Goal: Task Accomplishment & Management: Manage account settings

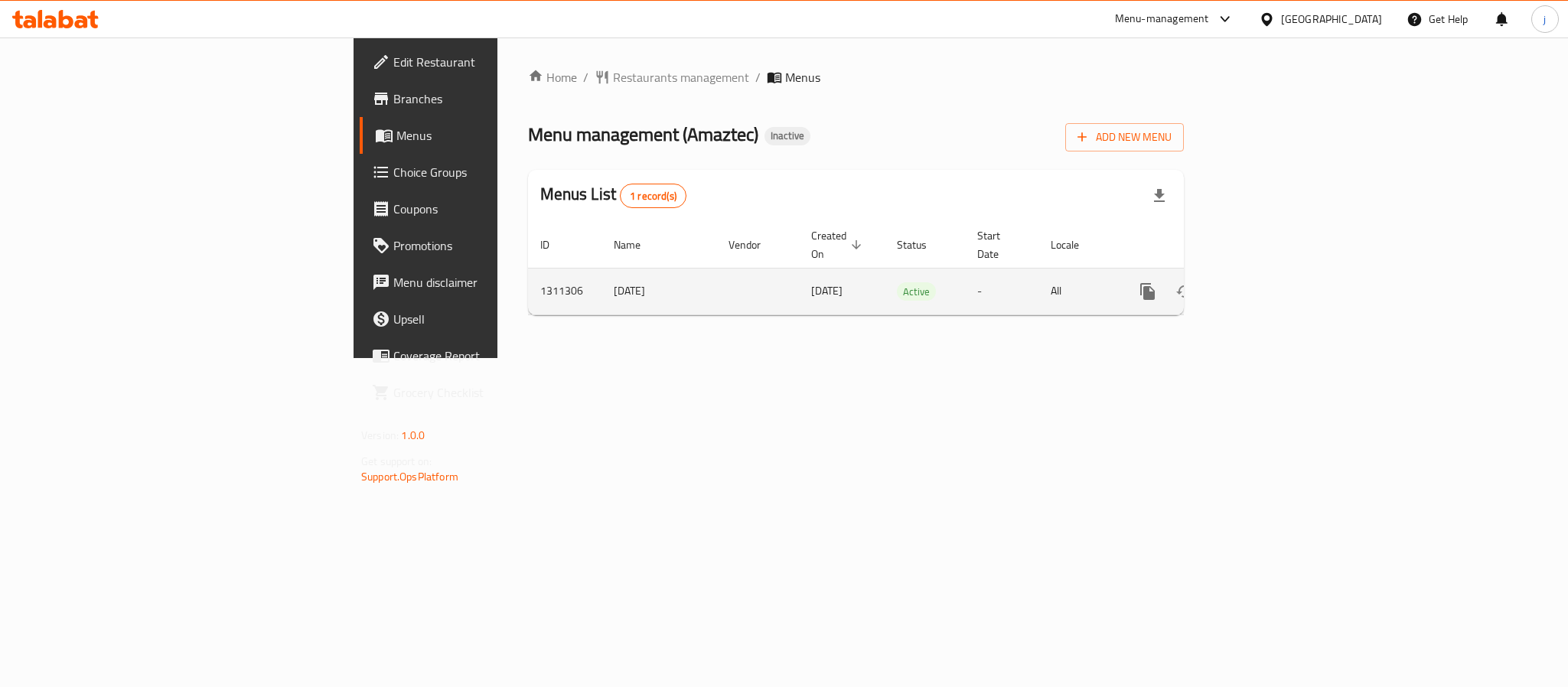
click at [1265, 285] on icon "enhanced table" at bounding box center [1257, 291] width 14 height 14
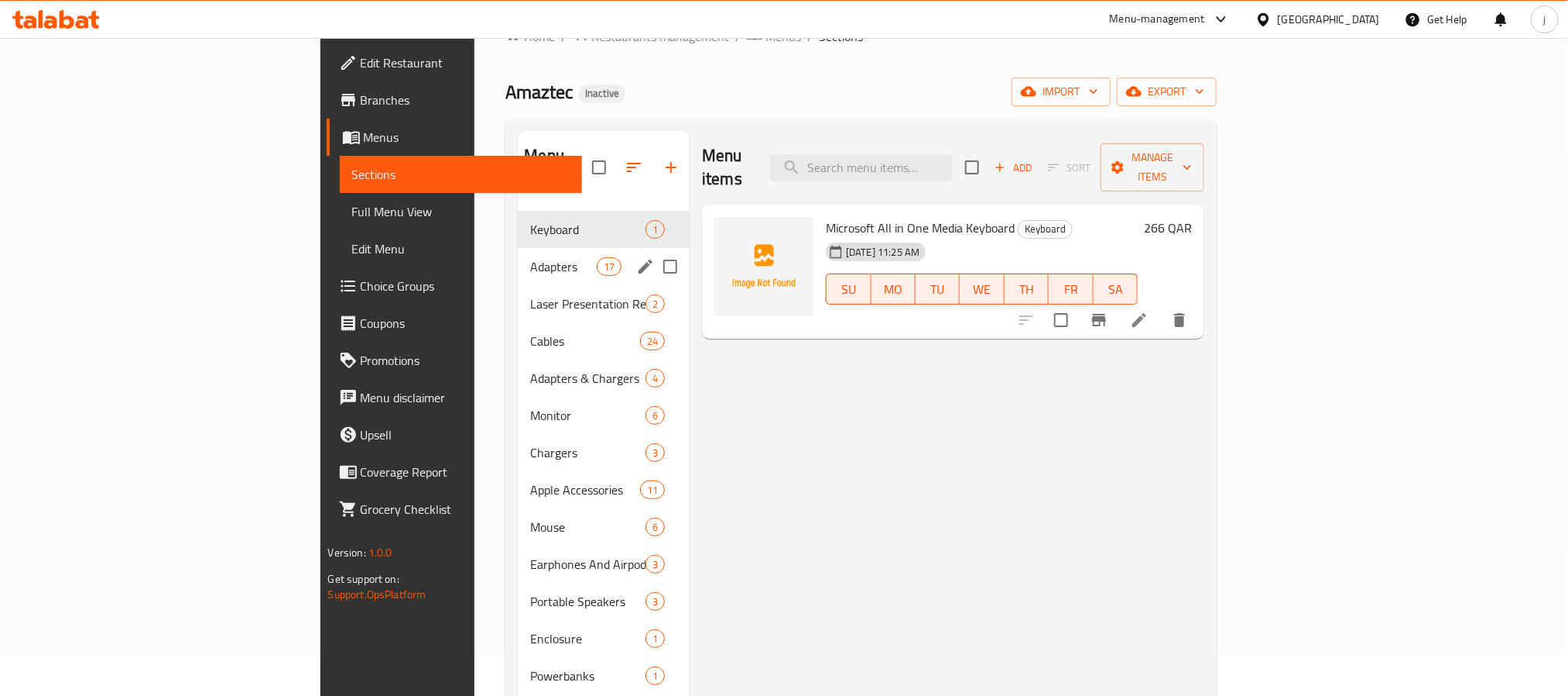
scroll to position [116, 0]
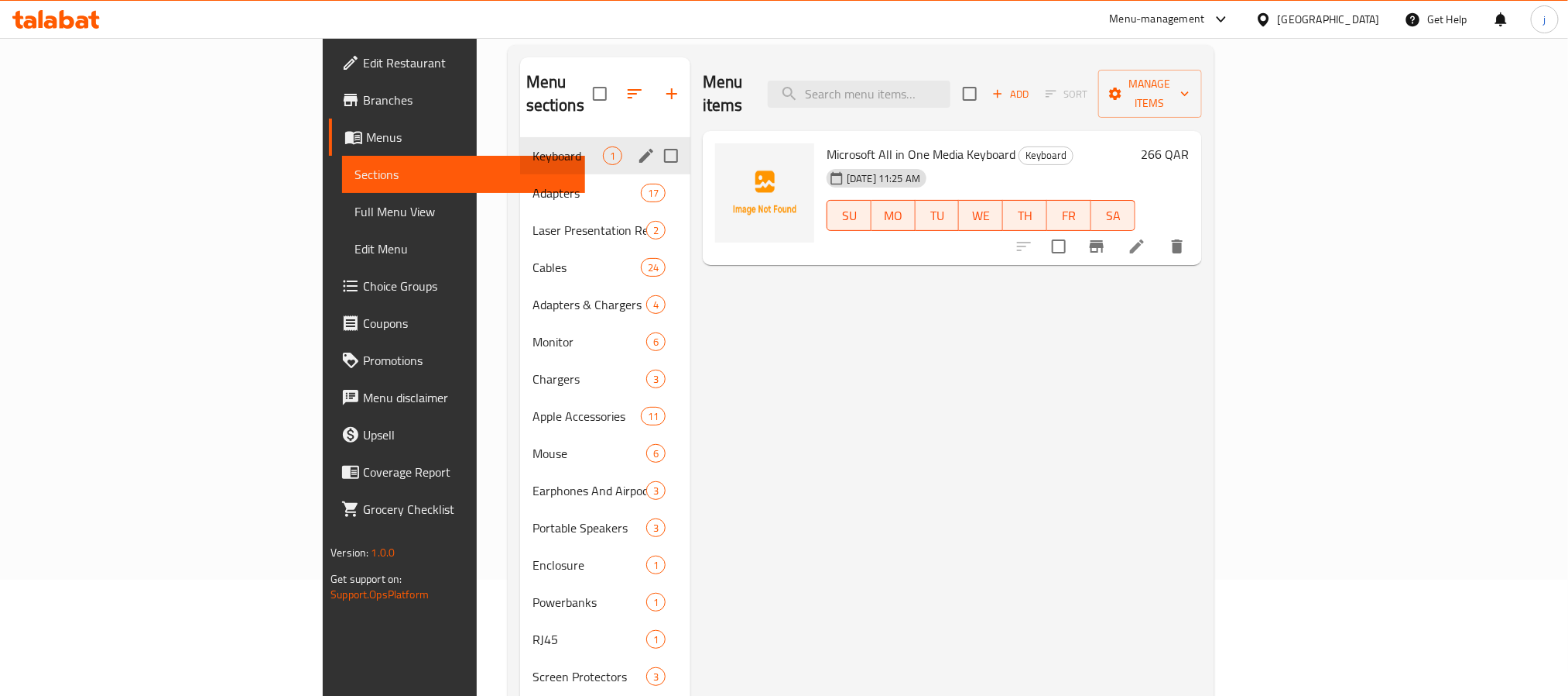
click at [655, 139] on input "Menu sections" at bounding box center [671, 155] width 32 height 32
checkbox input "true"
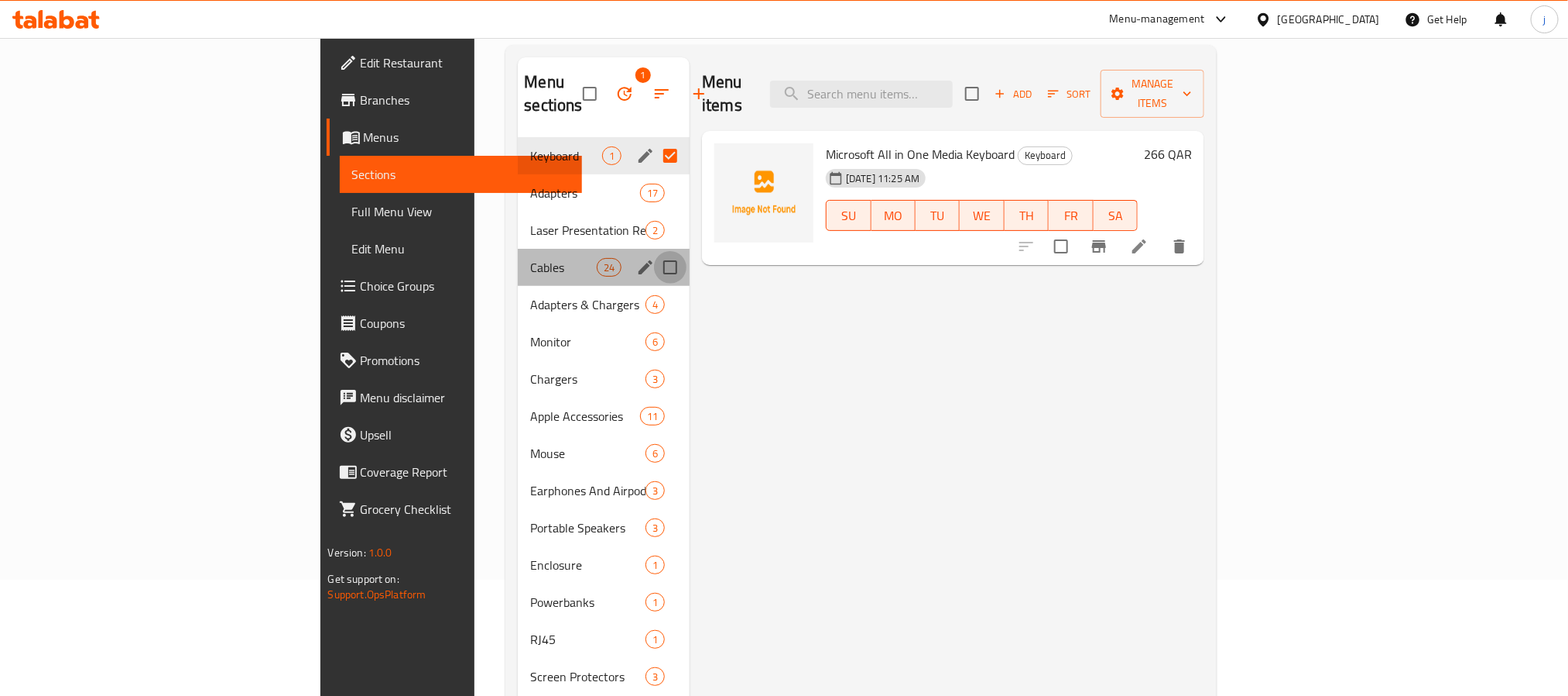
click at [654, 251] on input "Menu sections" at bounding box center [670, 266] width 32 height 32
checkbox input "true"
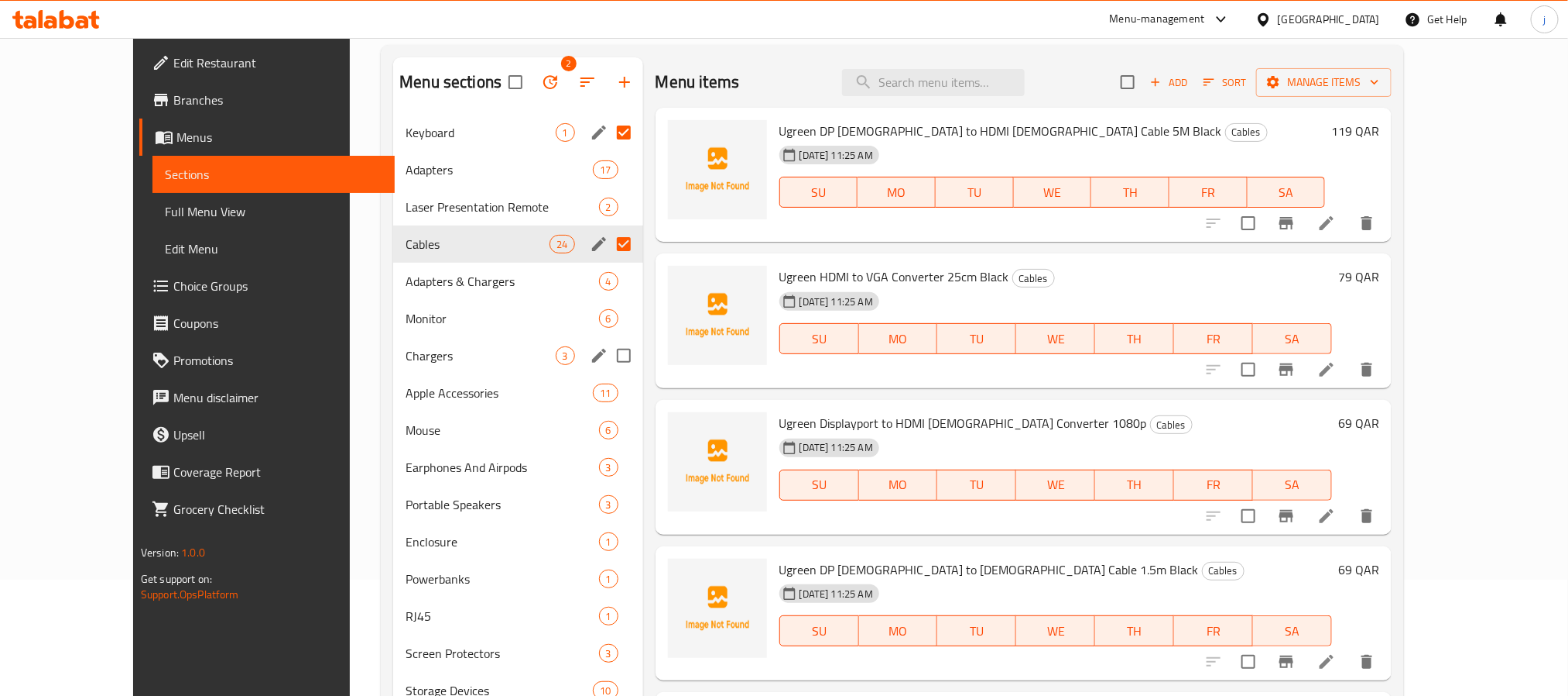
click at [608, 353] on input "Menu sections" at bounding box center [624, 355] width 32 height 32
checkbox input "true"
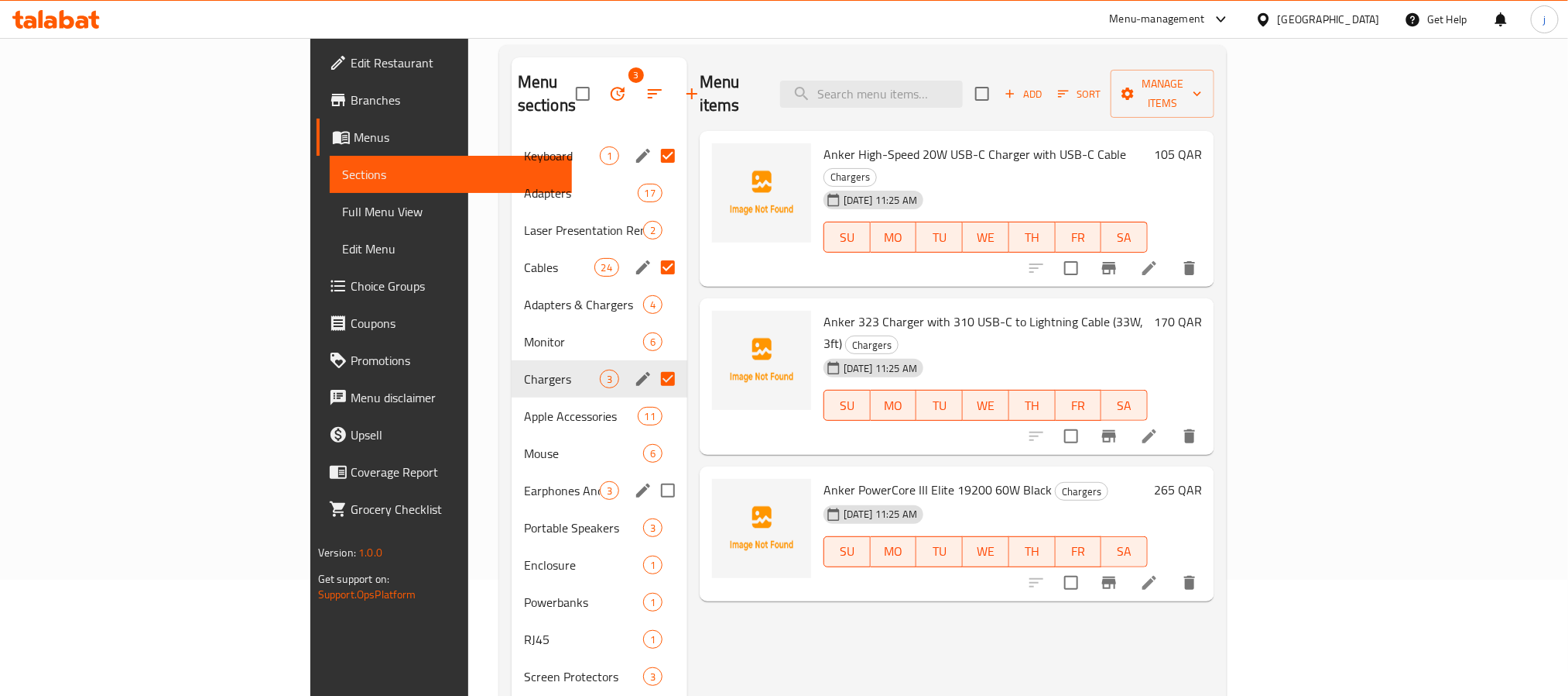
click at [651, 474] on input "Menu sections" at bounding box center [667, 490] width 32 height 32
checkbox input "true"
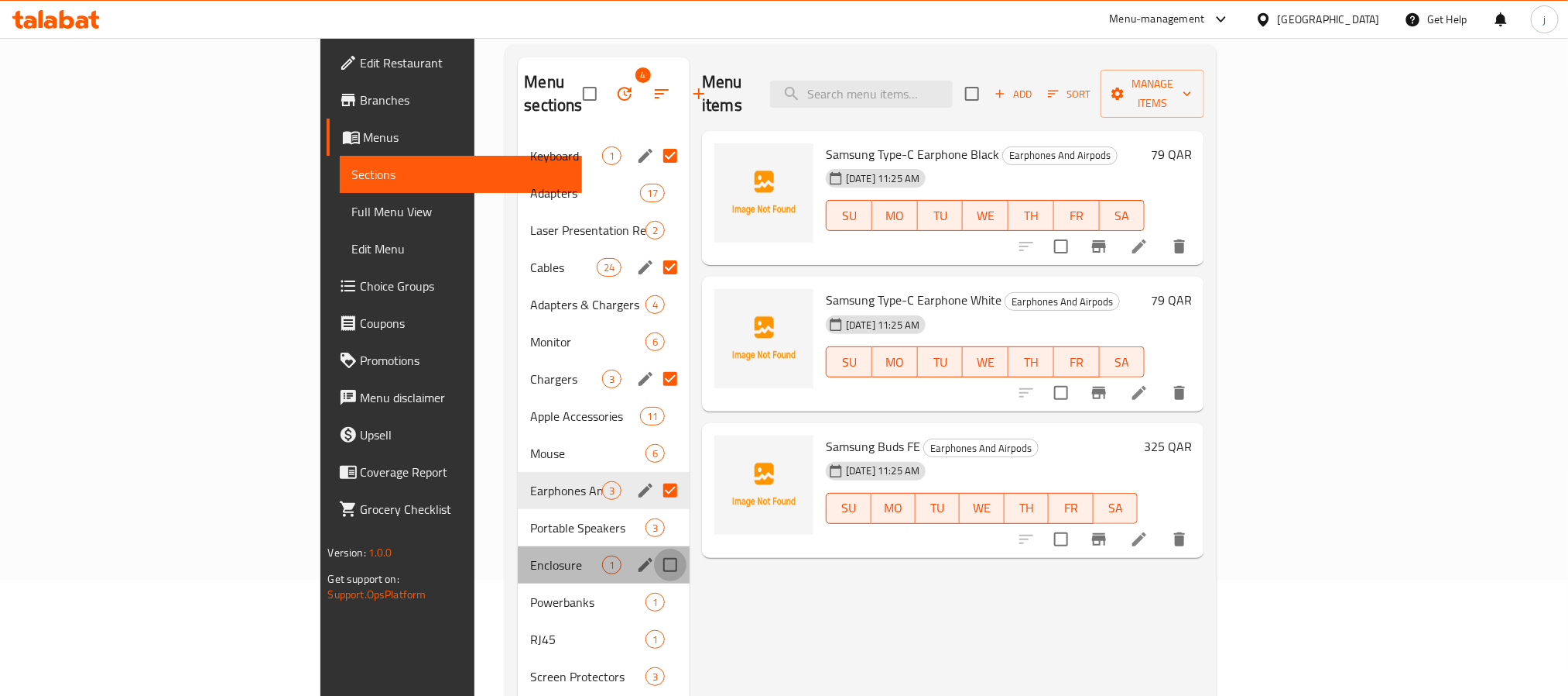
click at [654, 549] on input "Menu sections" at bounding box center [670, 564] width 32 height 32
checkbox input "true"
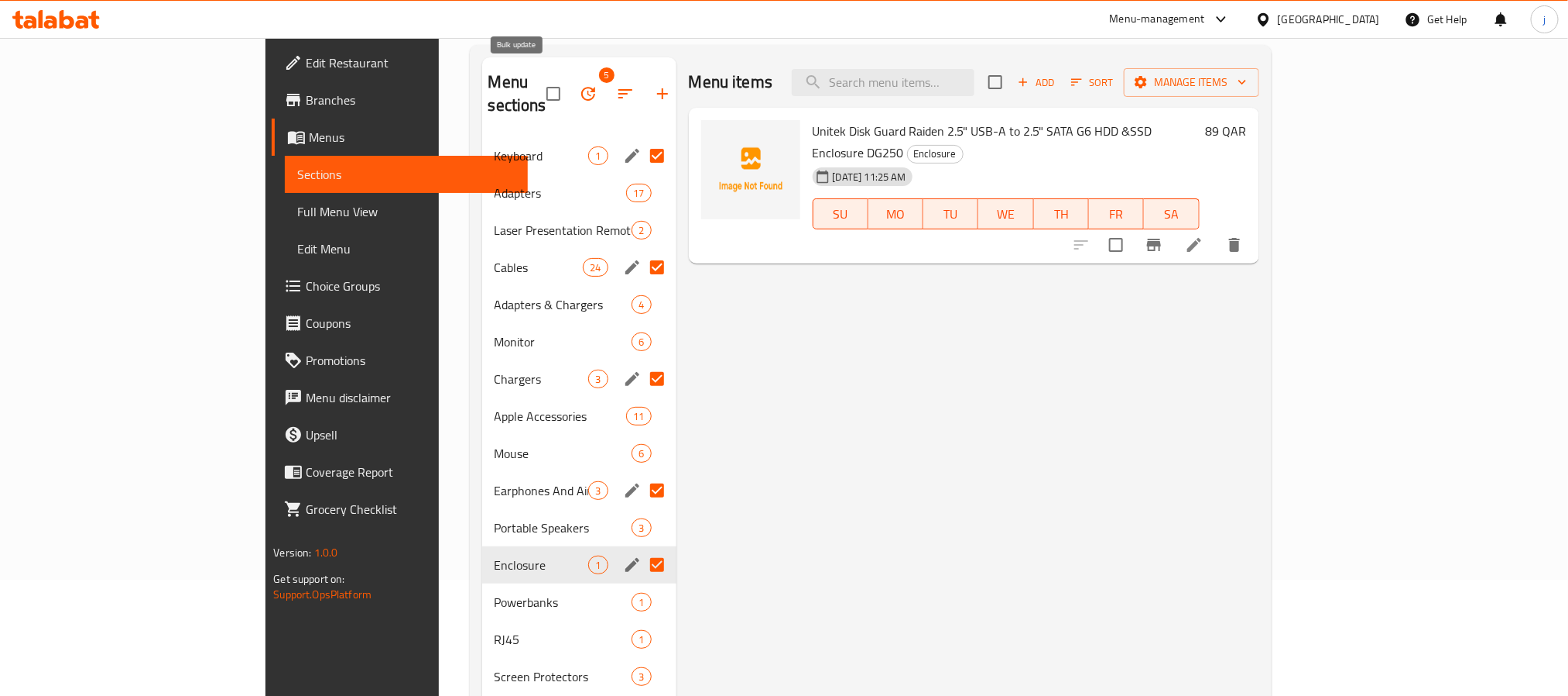
click at [579, 86] on icon "button" at bounding box center [589, 94] width 18 height 18
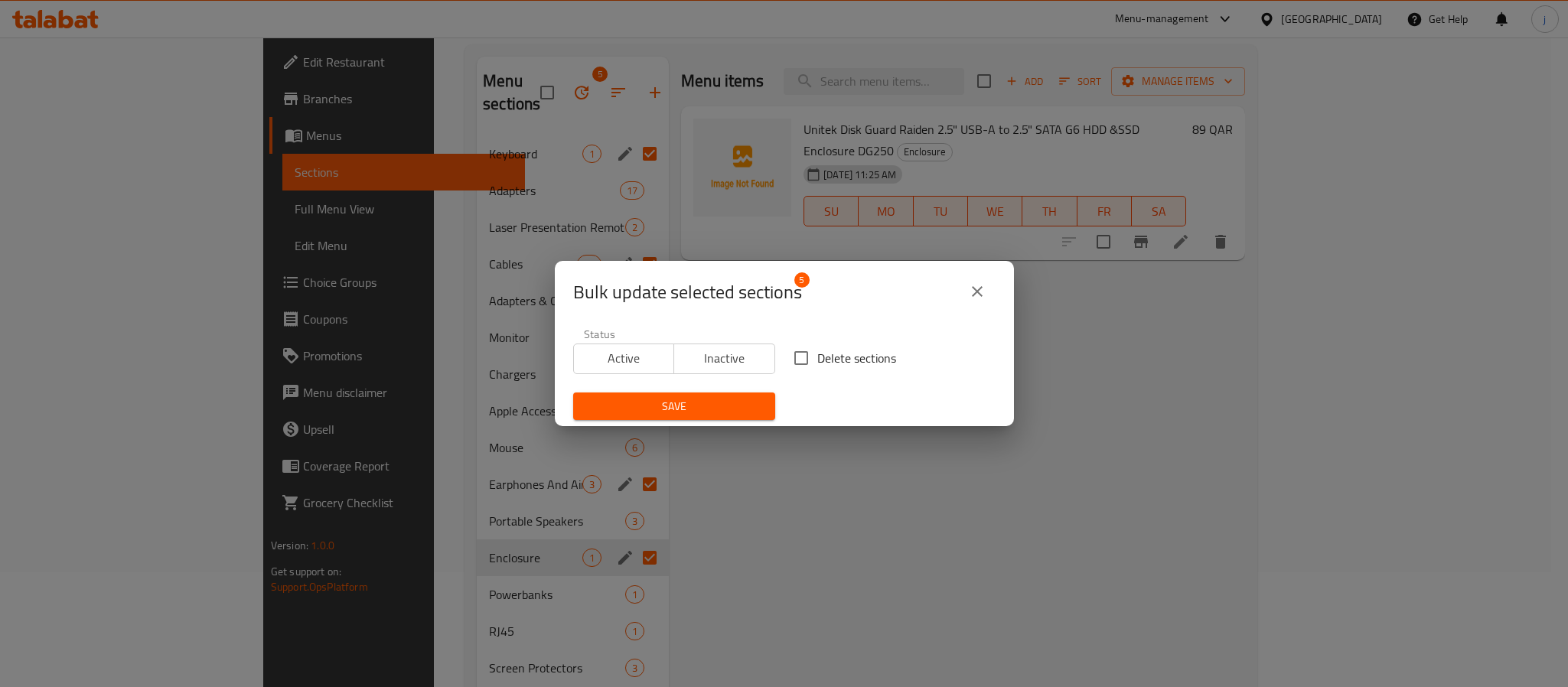
click at [792, 357] on input "Delete sections" at bounding box center [800, 358] width 32 height 32
checkbox input "true"
click at [667, 407] on span "Save" at bounding box center [674, 406] width 178 height 19
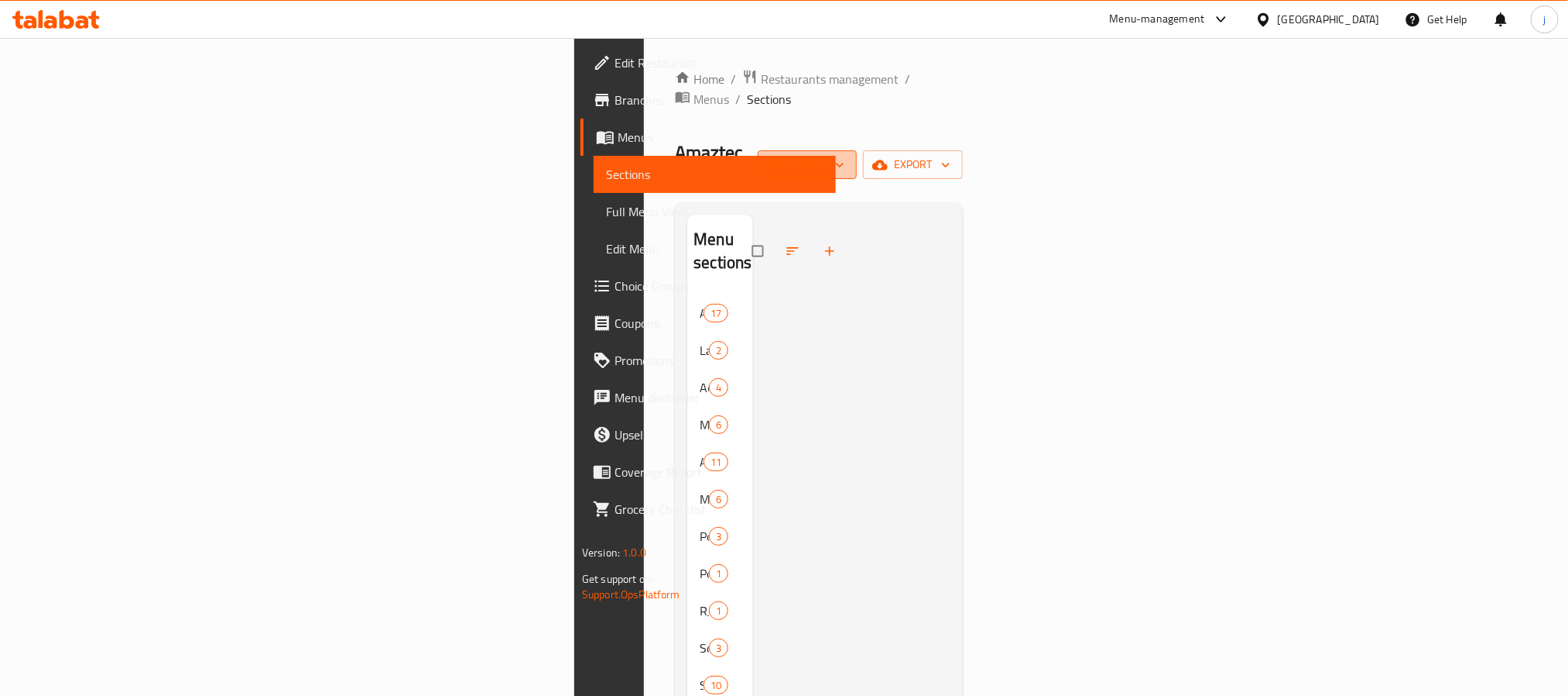
click at [845, 155] on span "import" at bounding box center [807, 164] width 75 height 19
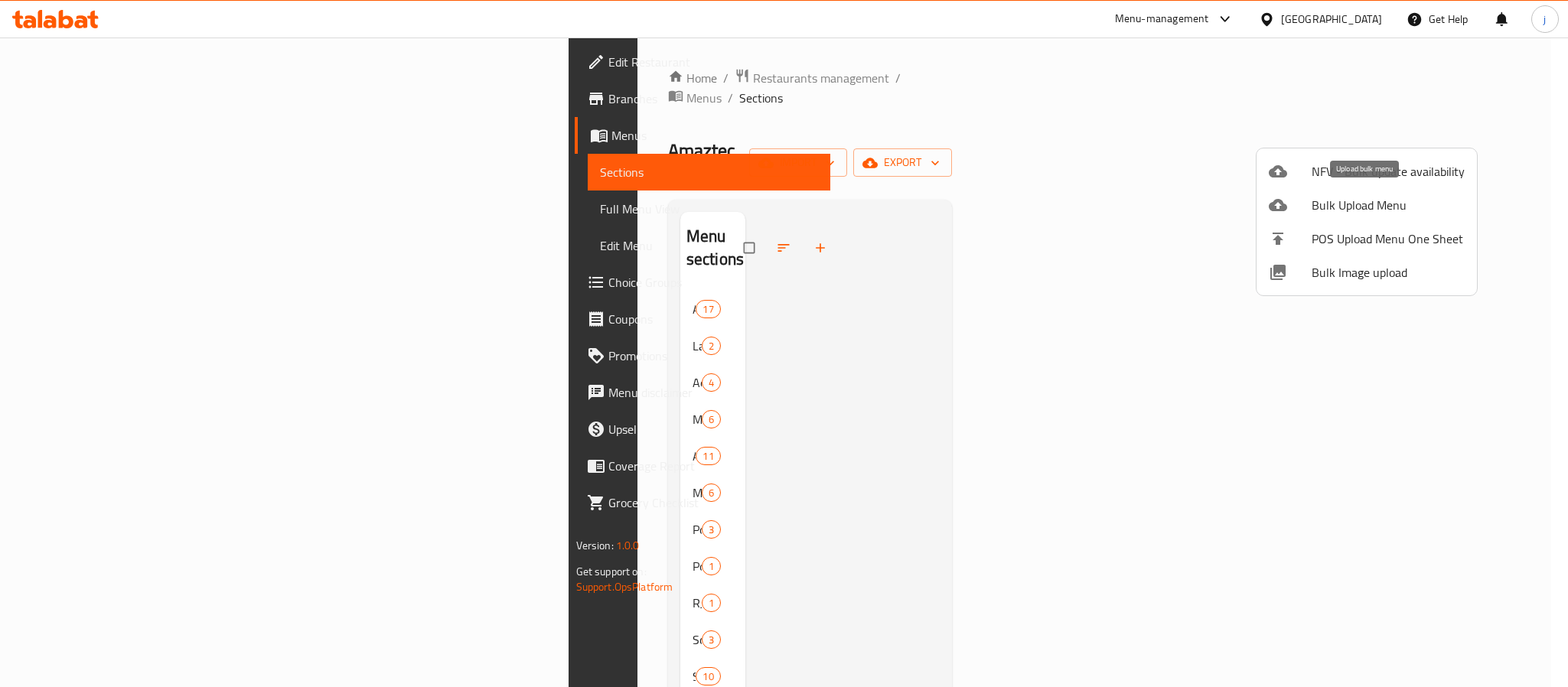
click at [1343, 209] on span "Bulk Upload Menu" at bounding box center [1388, 205] width 153 height 18
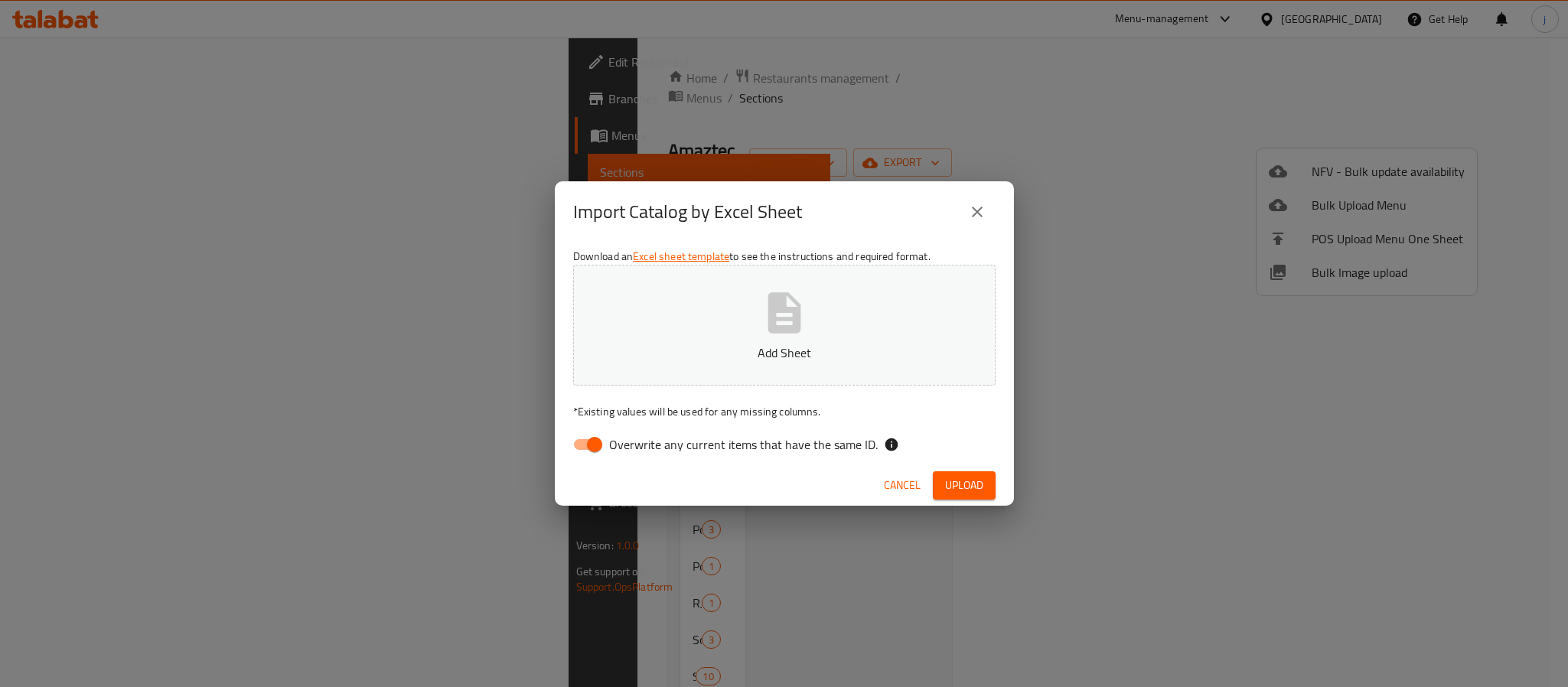
click at [595, 448] on input "Overwrite any current items that have the same ID." at bounding box center [595, 444] width 87 height 29
checkbox input "false"
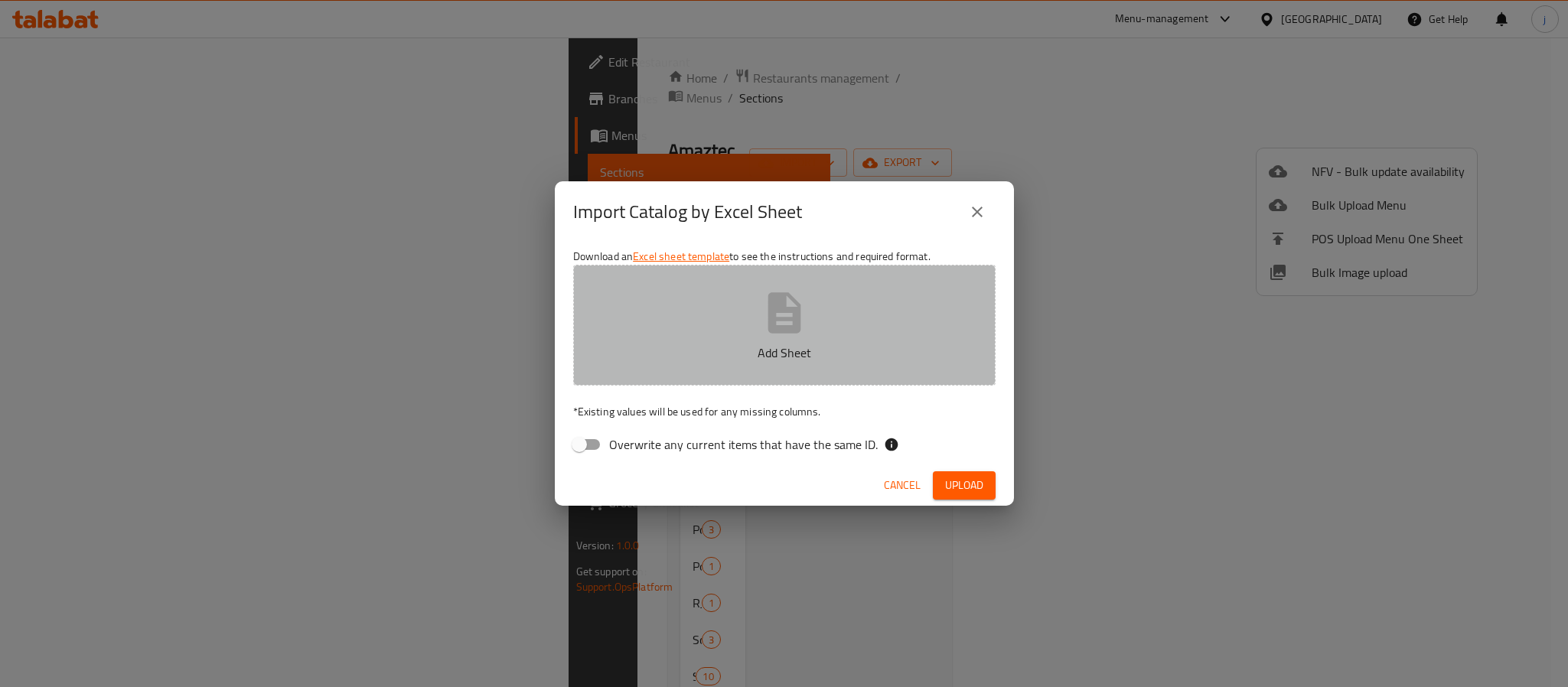
click at [799, 347] on p "Add Sheet" at bounding box center [784, 352] width 375 height 18
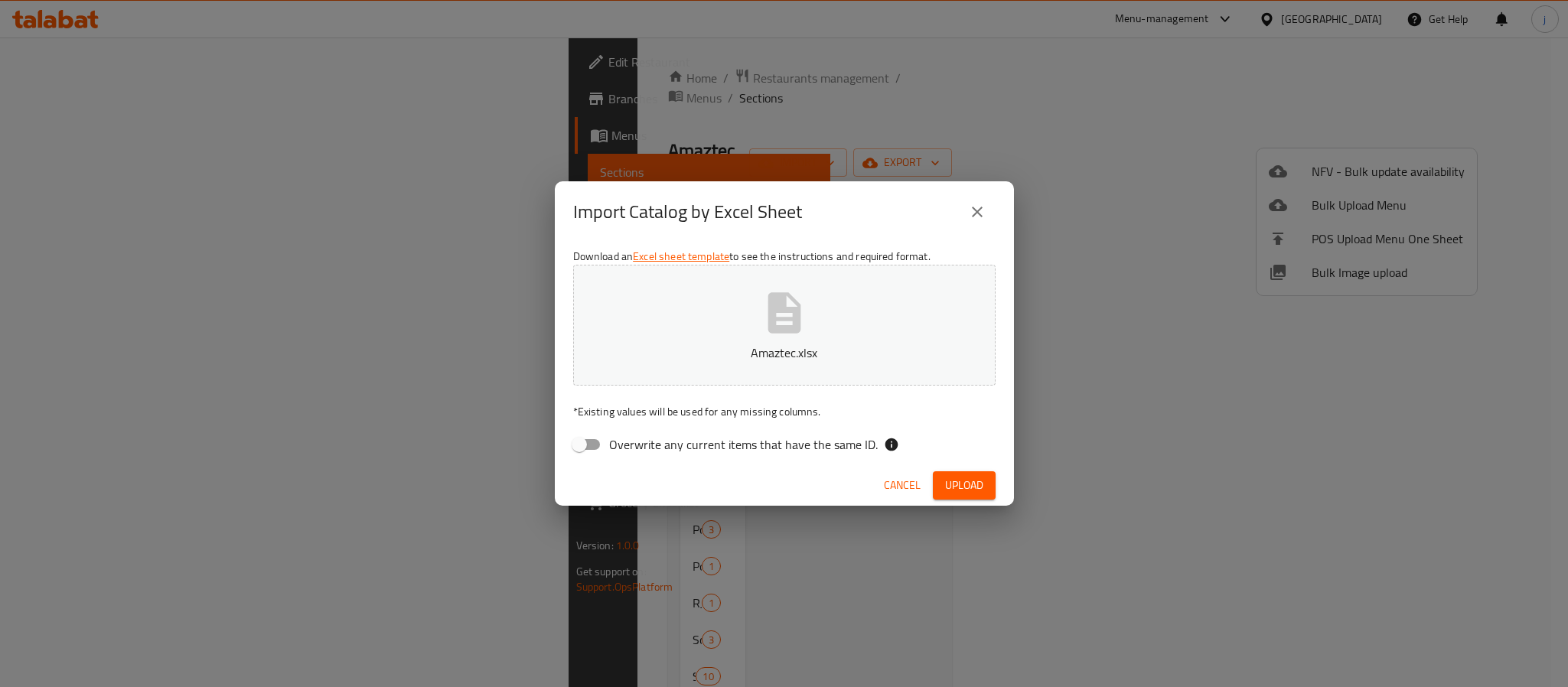
click at [960, 477] on span "Upload" at bounding box center [964, 485] width 38 height 19
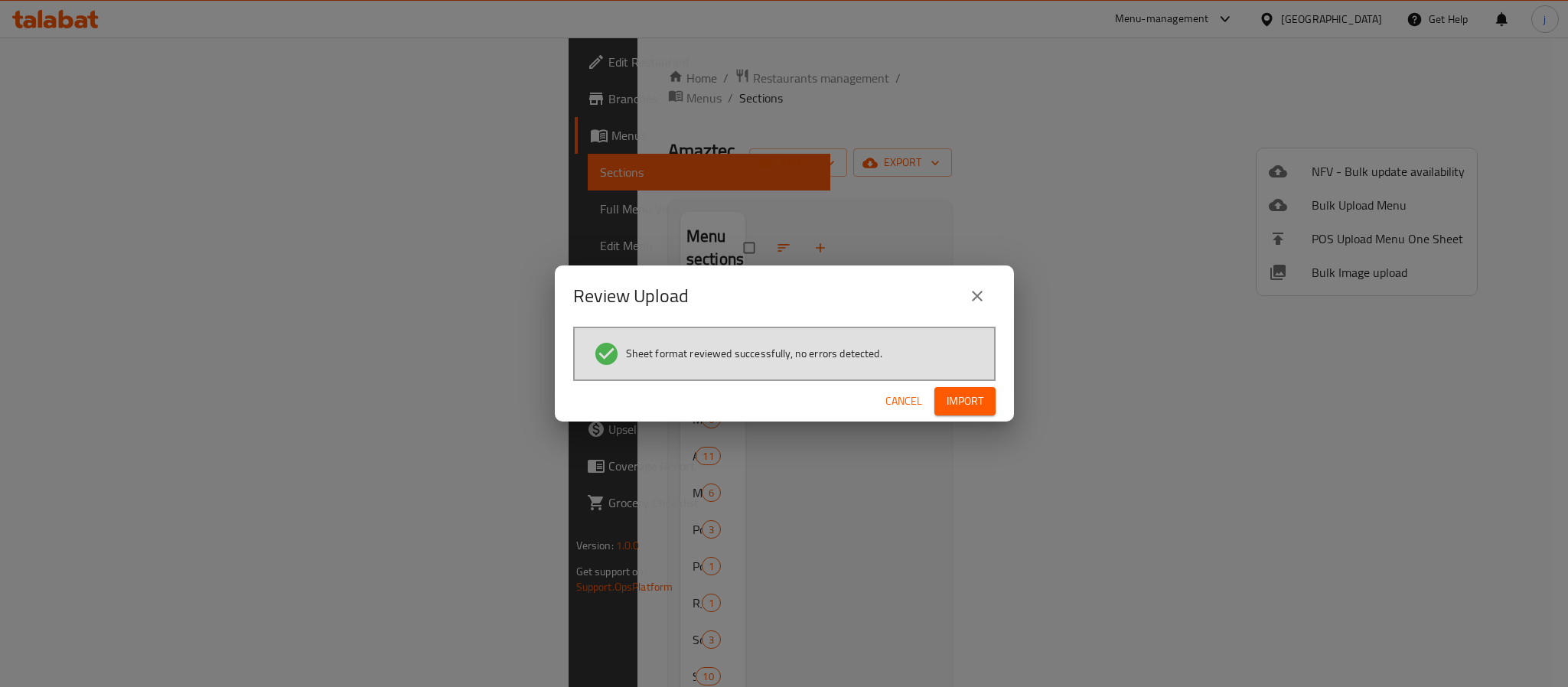
click at [953, 393] on span "Import" at bounding box center [964, 400] width 36 height 19
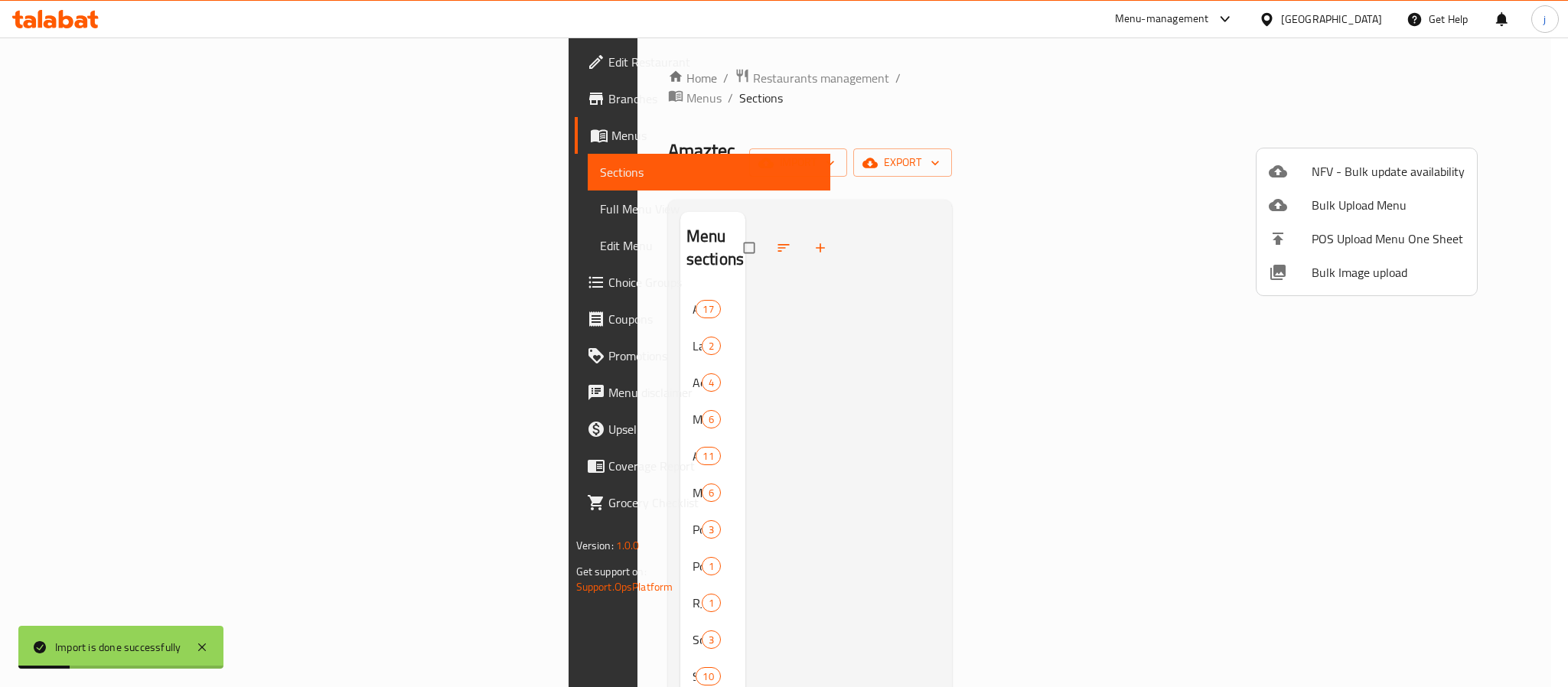
click at [116, 211] on div at bounding box center [784, 343] width 1568 height 687
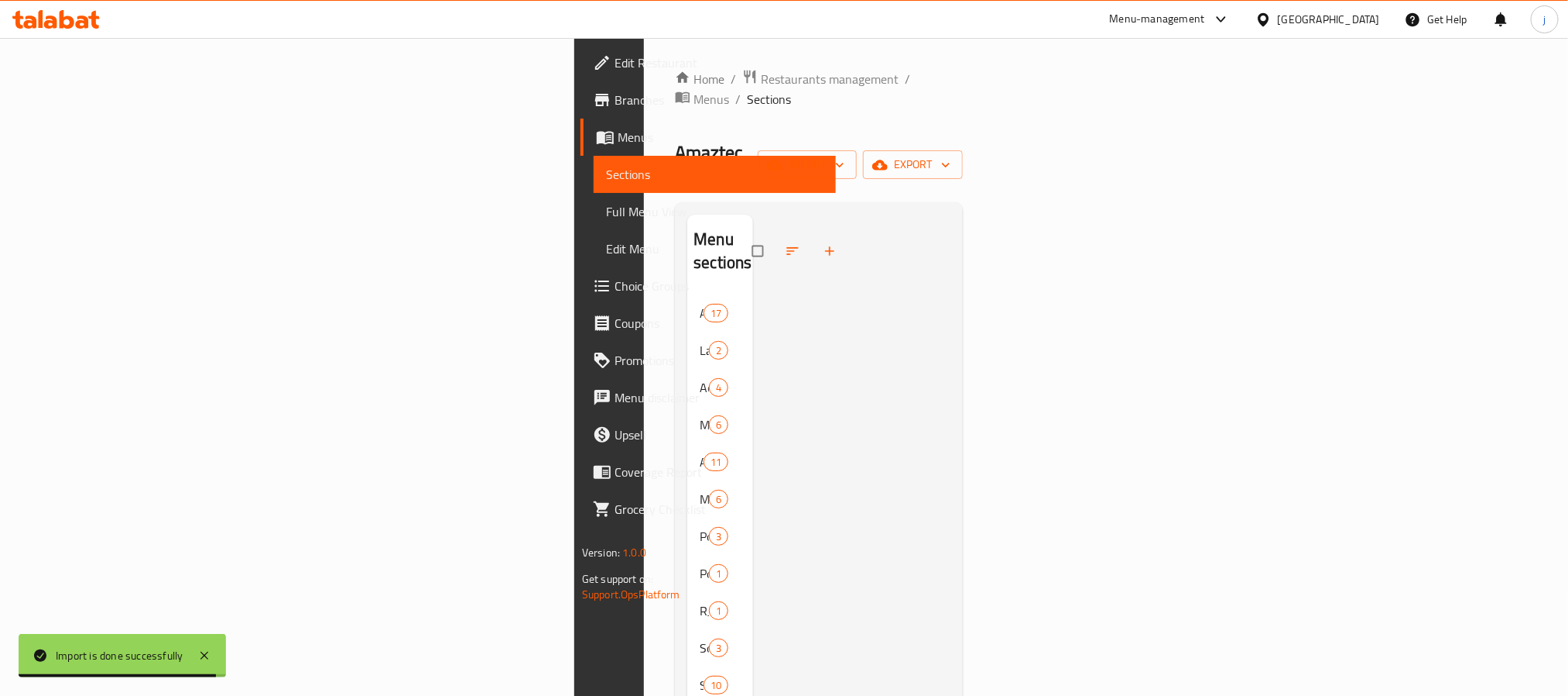
click at [606, 214] on span "Full Menu View" at bounding box center [715, 211] width 217 height 18
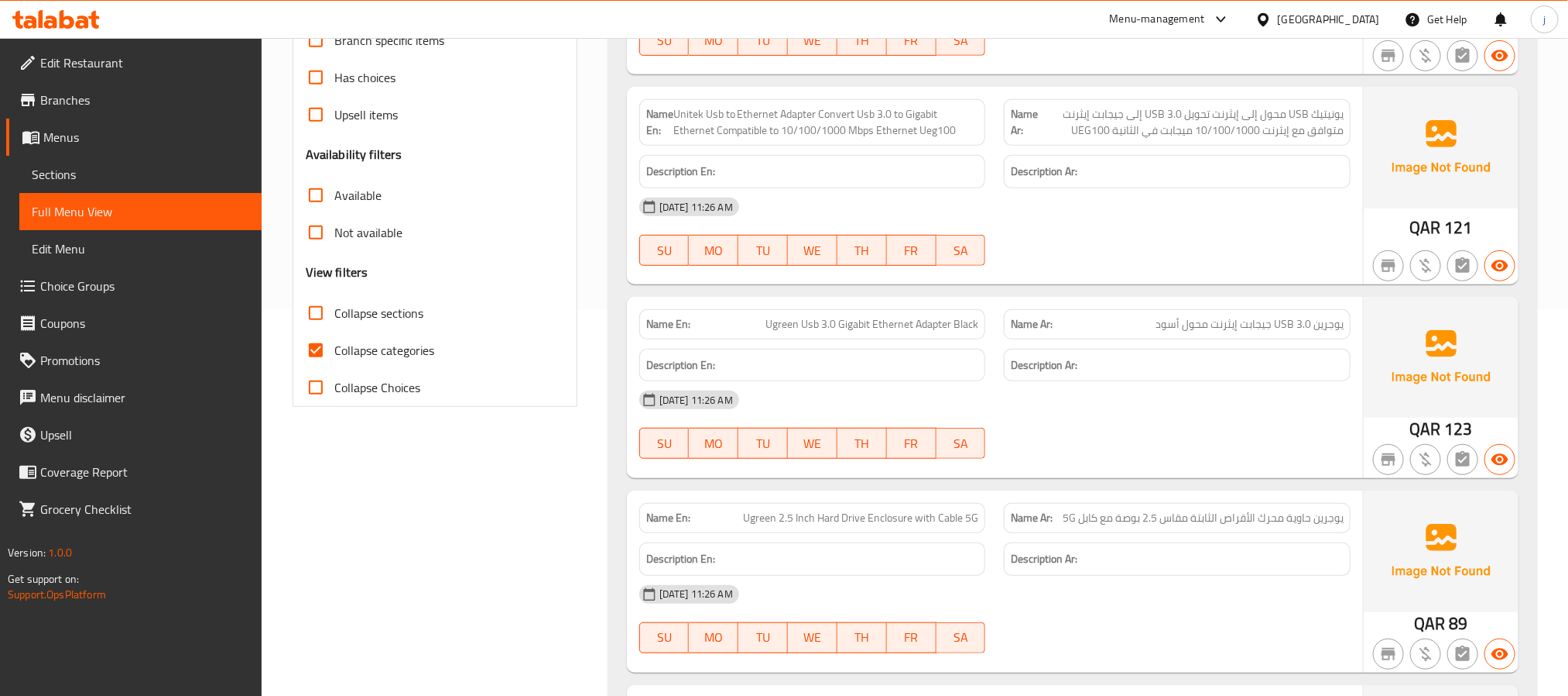
scroll to position [465, 0]
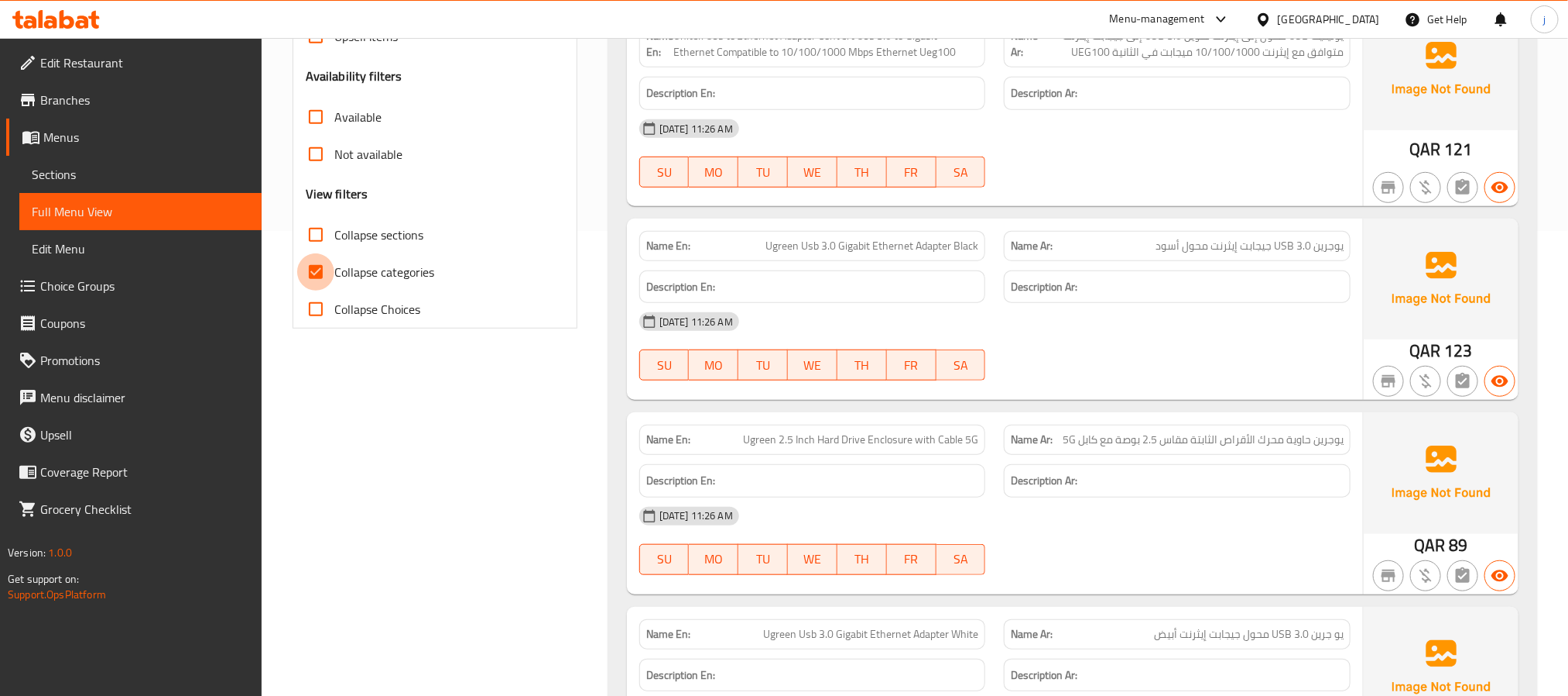
click at [321, 272] on input "Collapse categories" at bounding box center [316, 272] width 37 height 37
checkbox input "false"
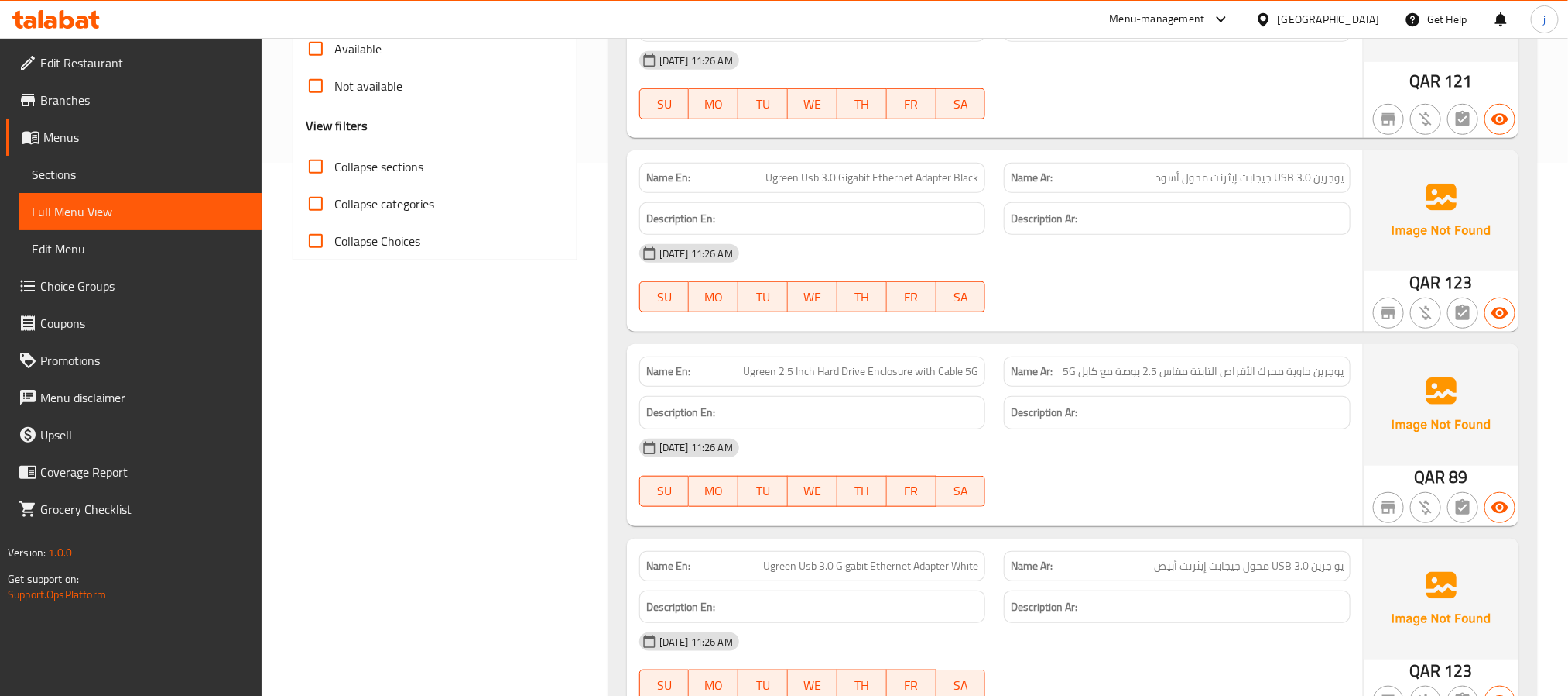
scroll to position [813, 0]
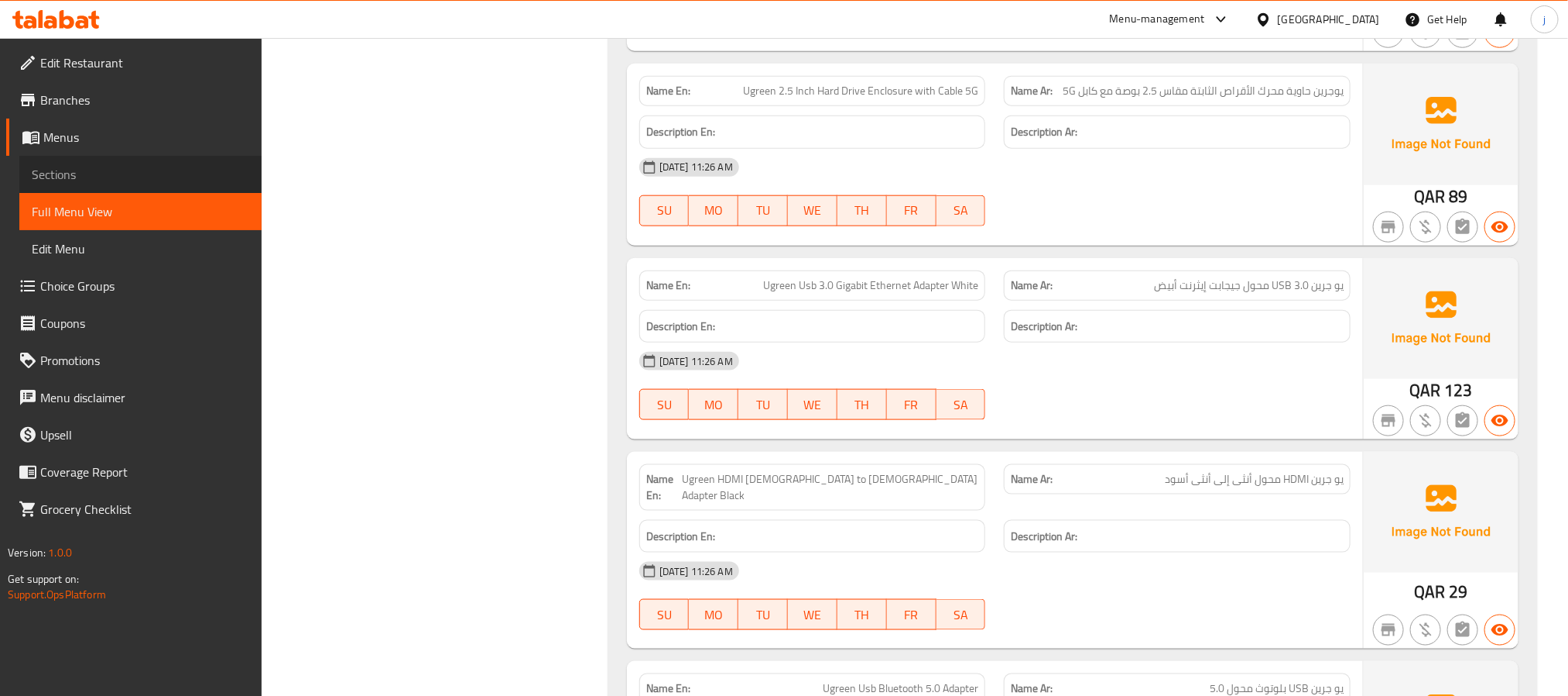
click at [162, 171] on span "Sections" at bounding box center [140, 174] width 217 height 18
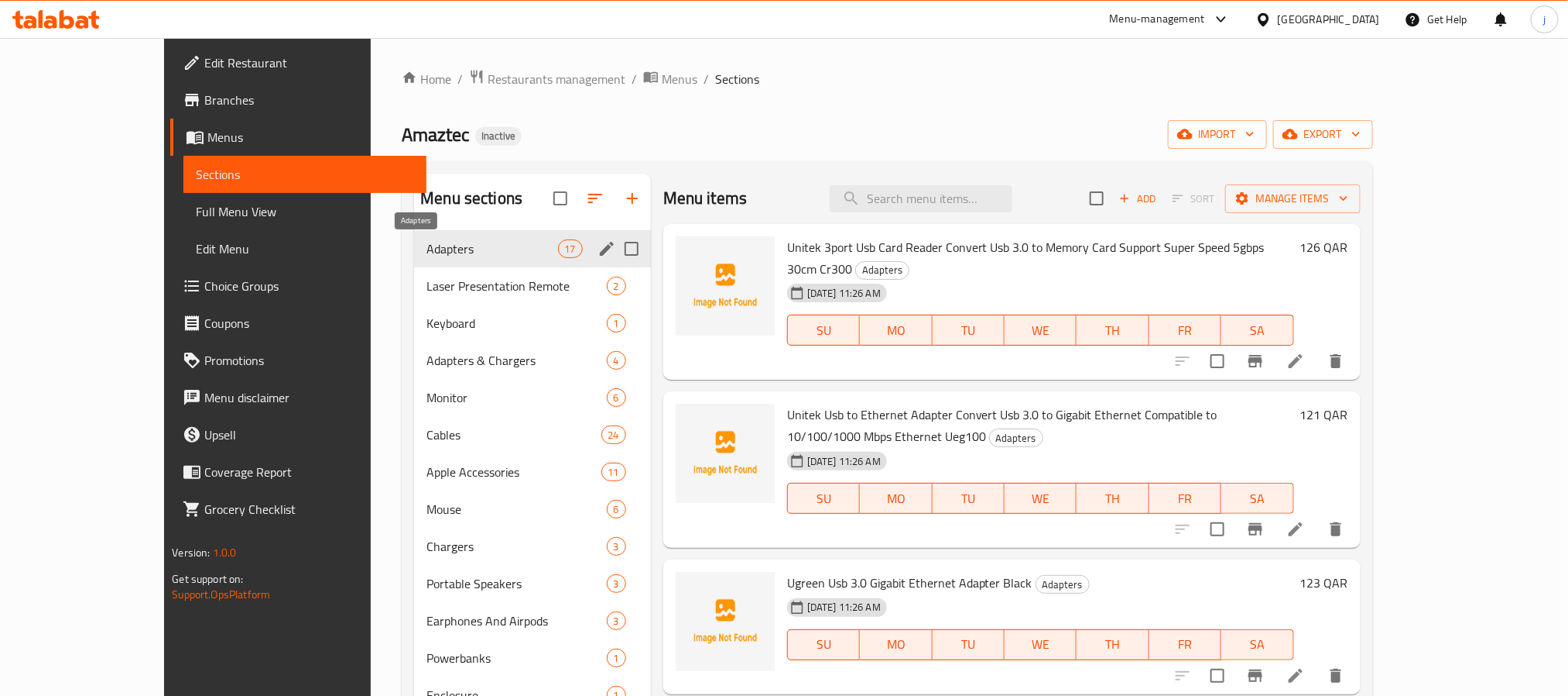
drag, startPoint x: 356, startPoint y: 244, endPoint x: 651, endPoint y: 325, distance: 305.9
click at [427, 244] on span "Adapters" at bounding box center [492, 249] width 131 height 18
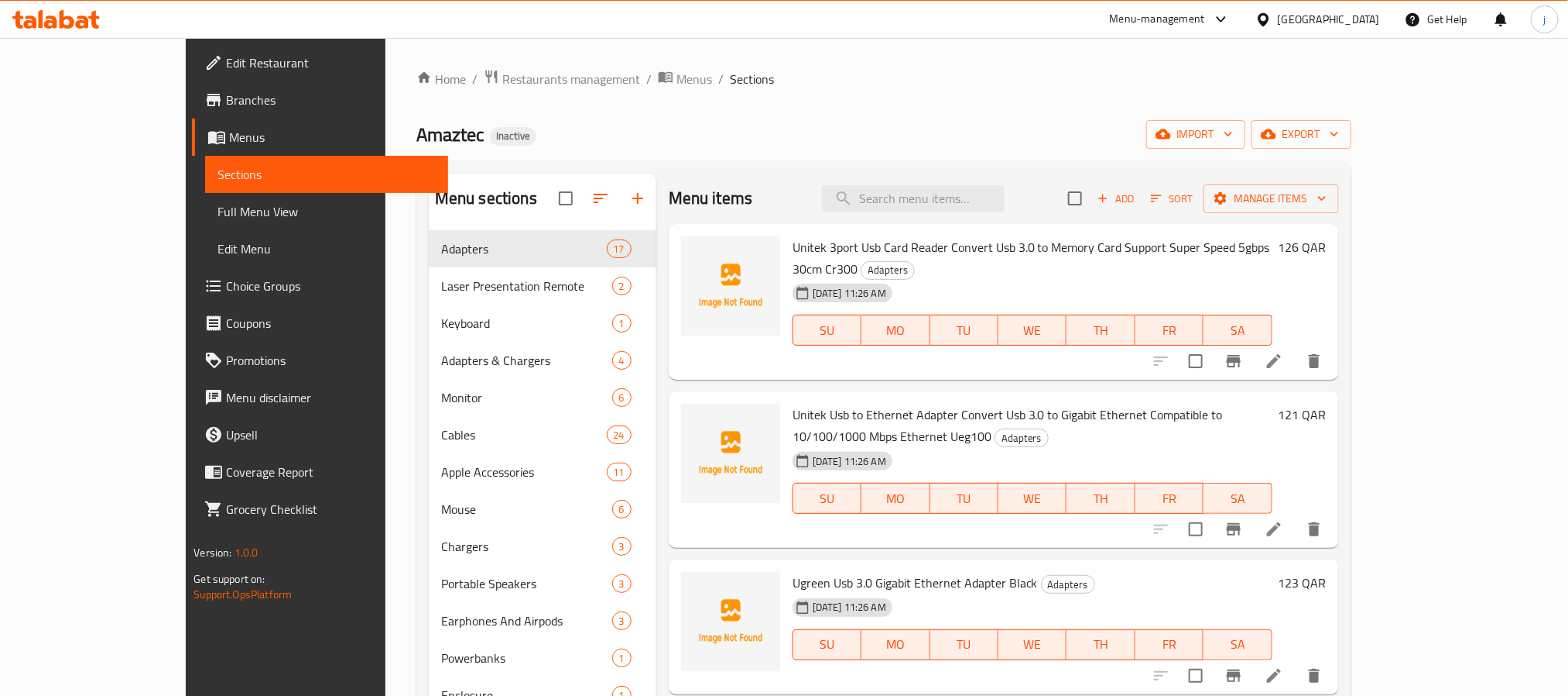
click at [976, 138] on div "Amaztec Inactive import export" at bounding box center [883, 134] width 935 height 29
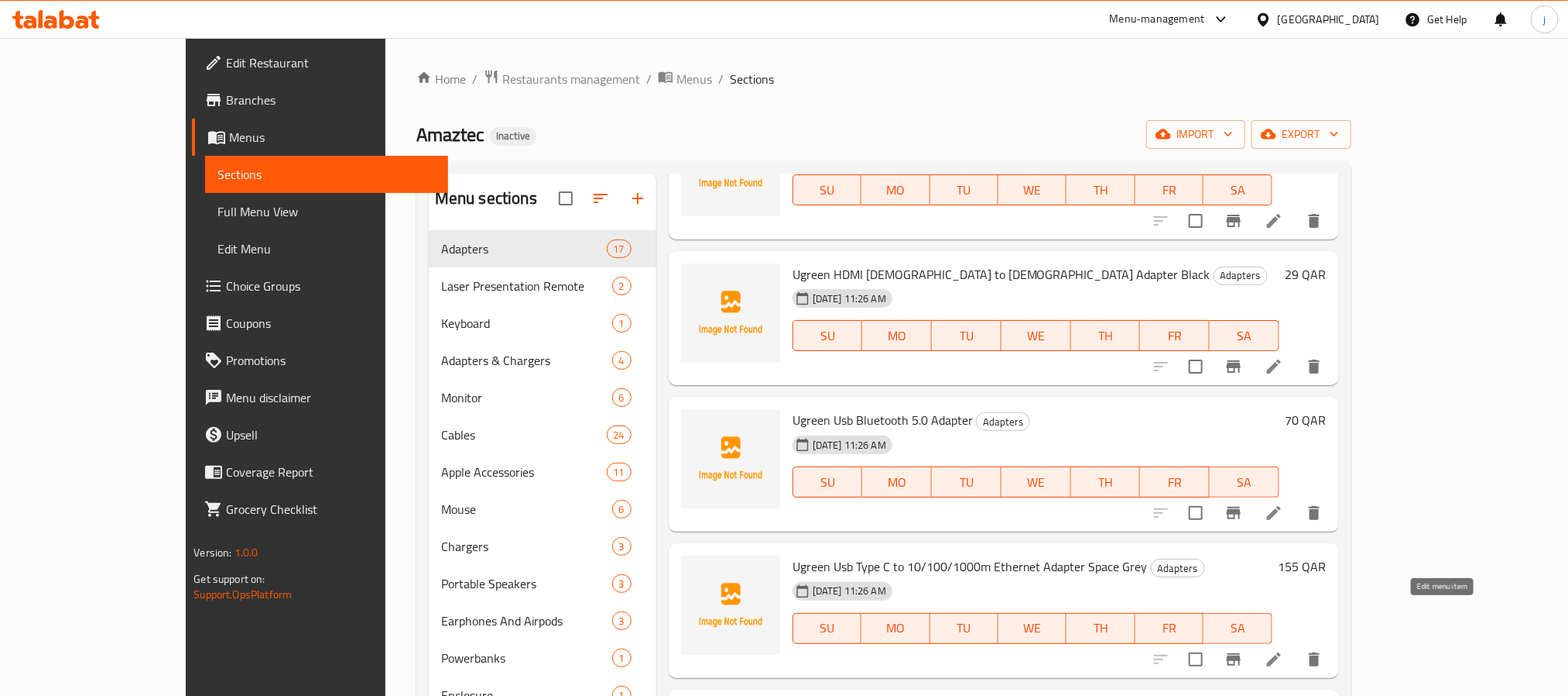
click at [1283, 650] on icon at bounding box center [1274, 659] width 18 height 18
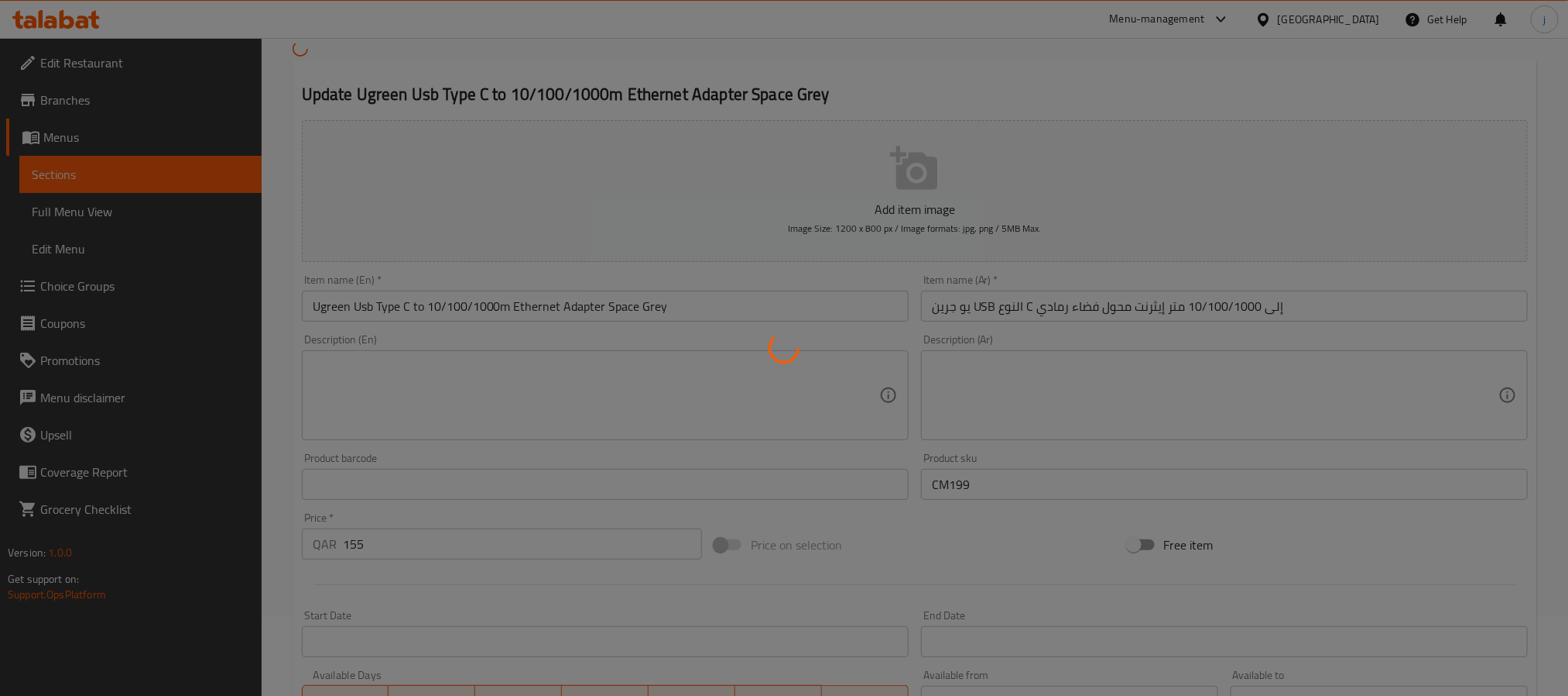
scroll to position [116, 0]
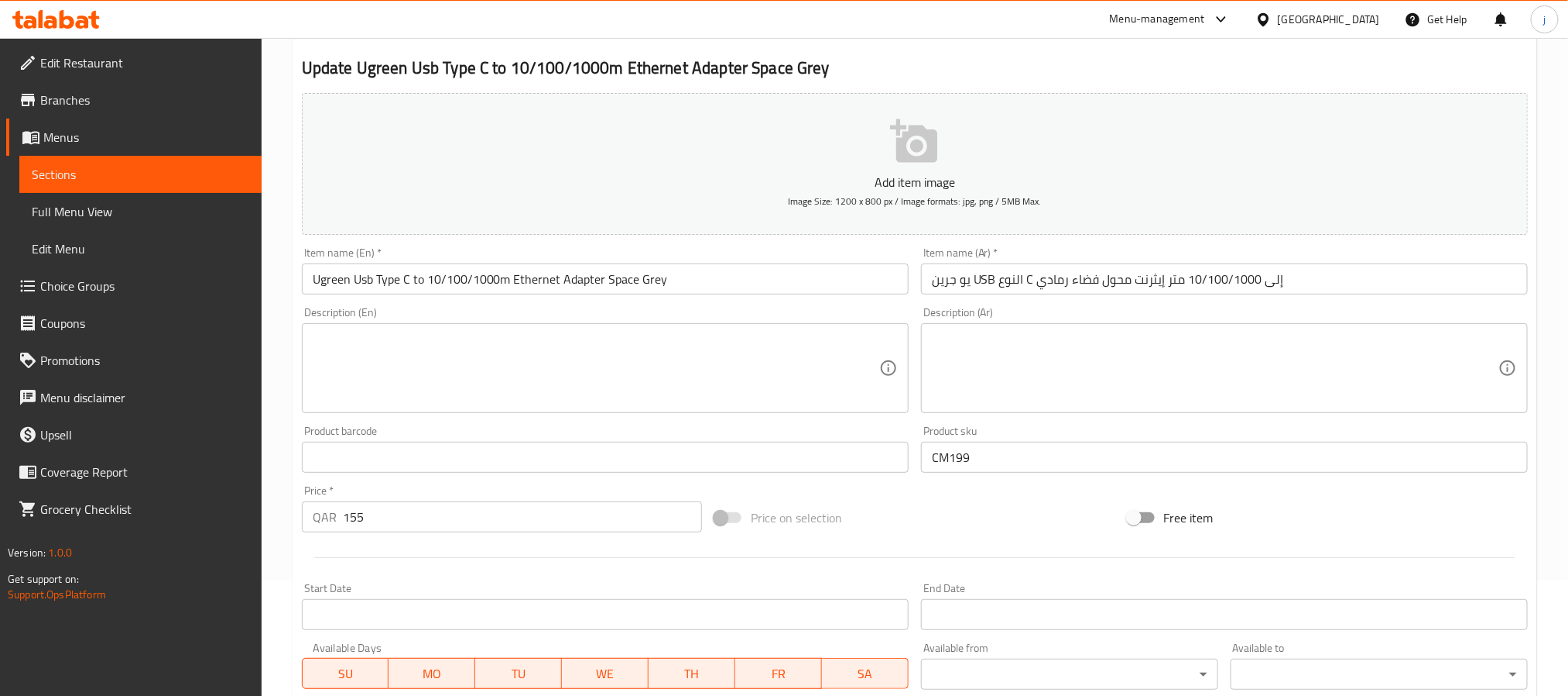
click at [1164, 282] on input "يو جرين USB النوع C إلى 10/100/1000 متر إيثرنت محول فضاء رمادي" at bounding box center [1224, 279] width 607 height 31
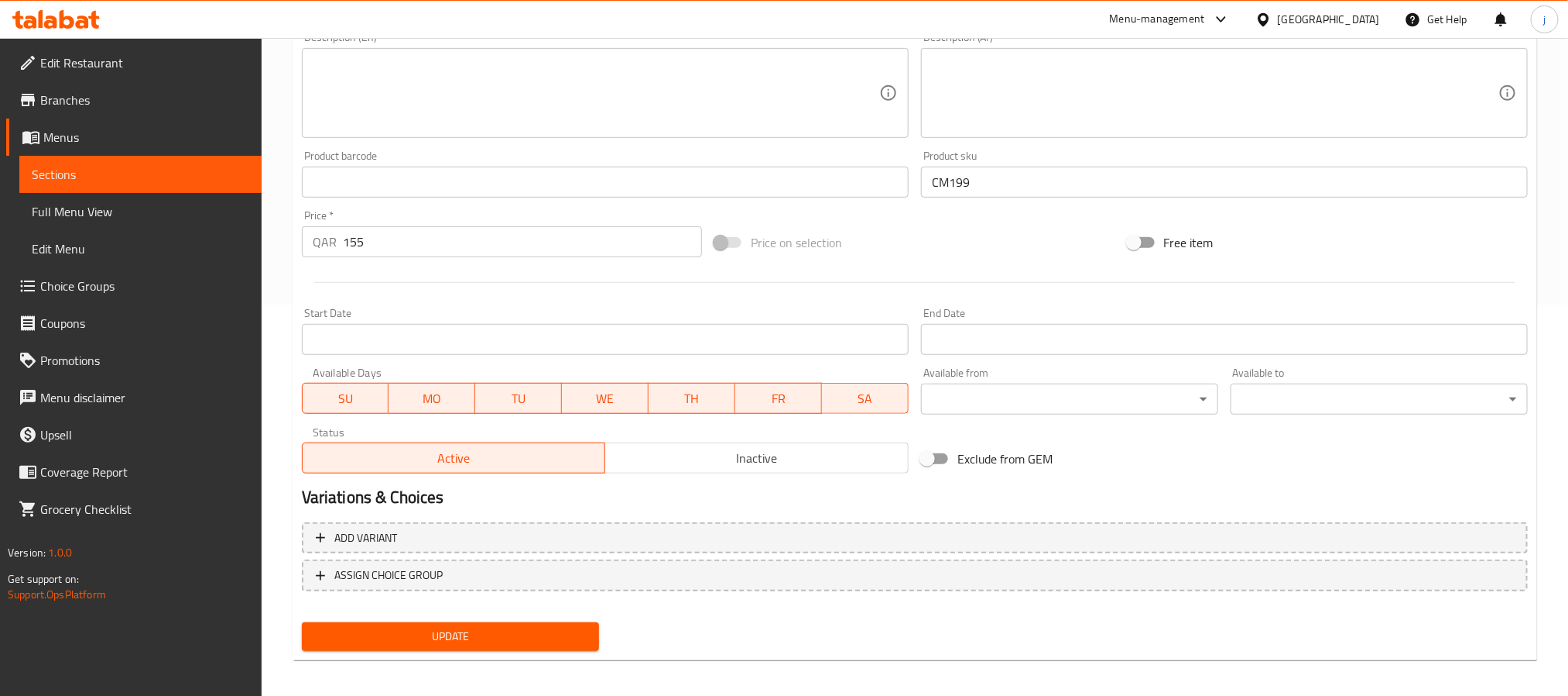
scroll to position [397, 0]
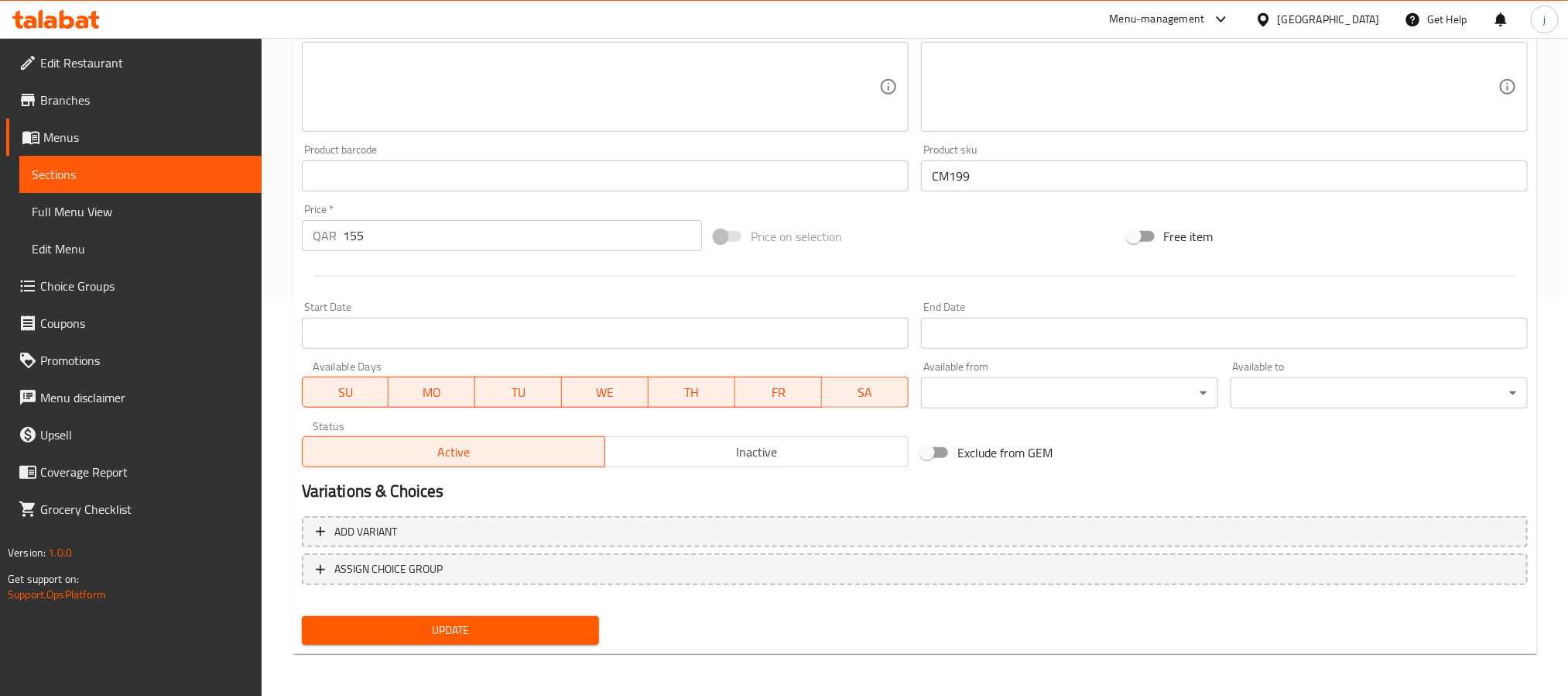
type input "يو جرين USB النوع C إلى 10/100/1000م إيثرنت محول فضاء رمادي"
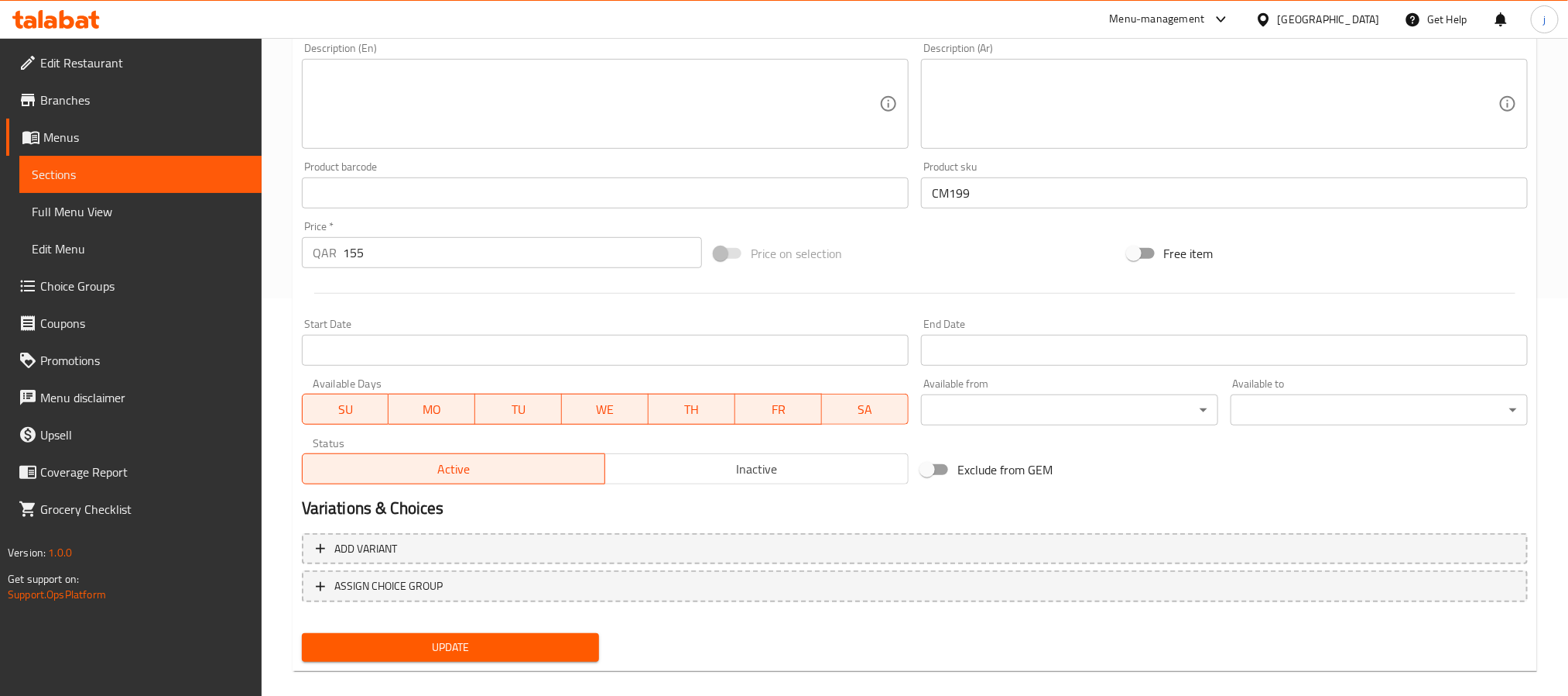
click at [522, 628] on div "Update" at bounding box center [451, 647] width 310 height 41
click at [516, 647] on span "Update" at bounding box center [451, 647] width 273 height 19
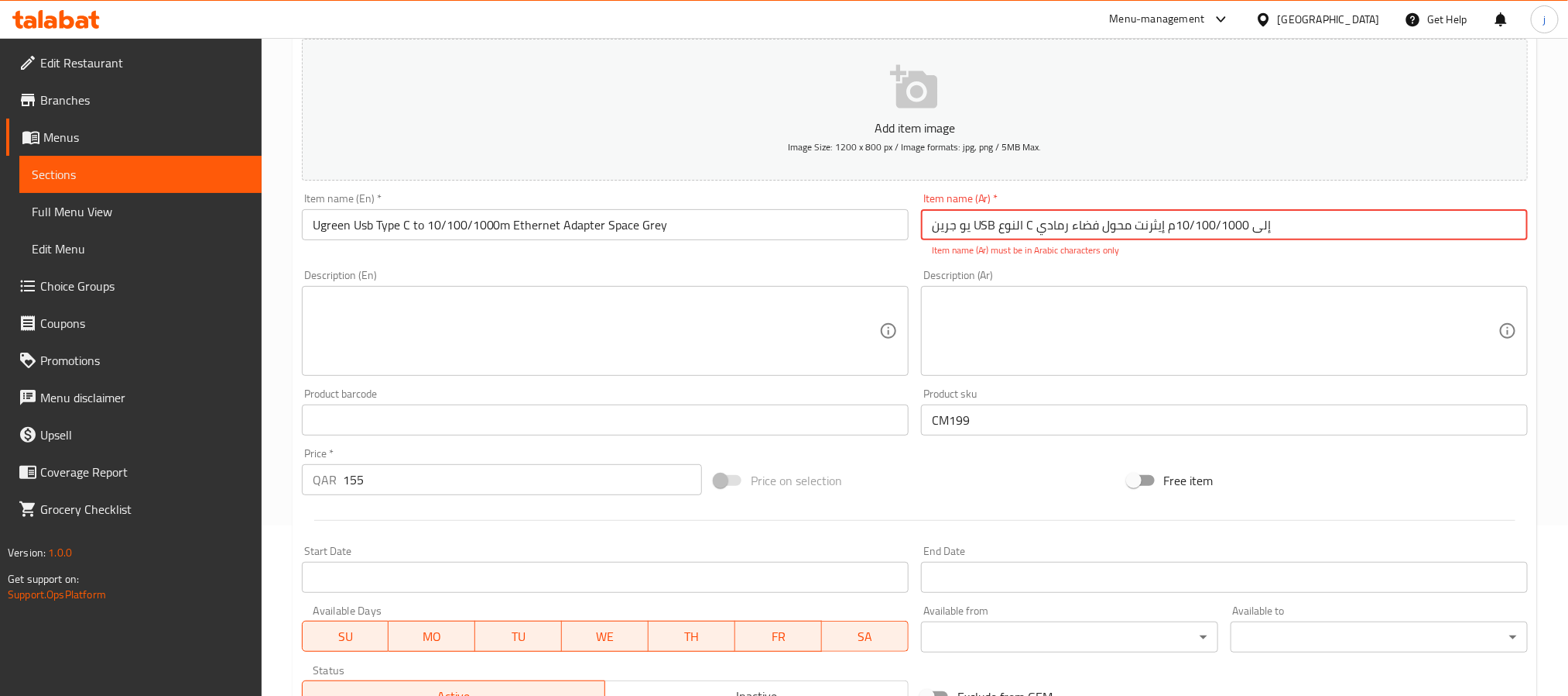
scroll to position [148, 0]
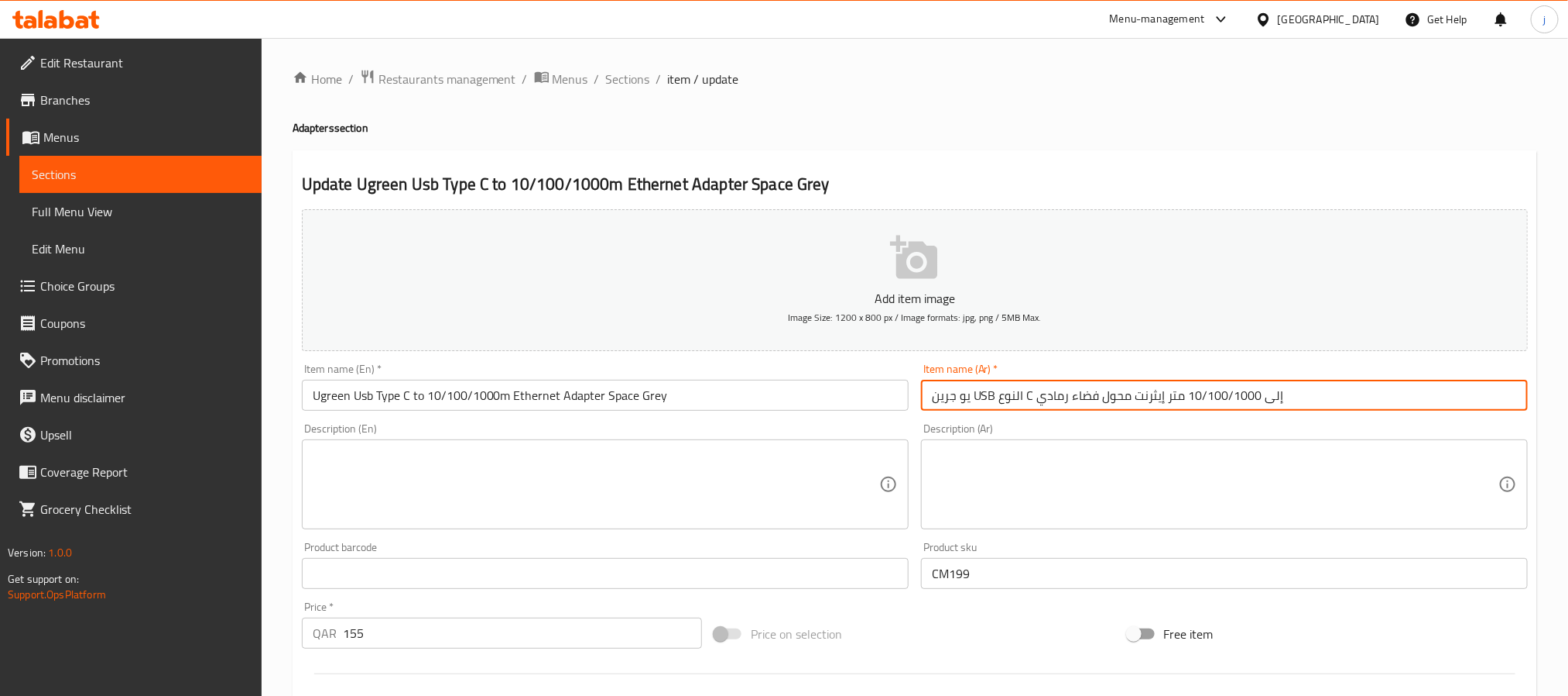
click at [1169, 398] on input "يو جرين USB النوع C إلى 10/100/1000 متر إيثرنت محول فضاء رمادي" at bounding box center [1224, 395] width 607 height 31
click at [1165, 393] on input "يو جرين USB النوع C إلى 10/100/1000 متر إيثرنت محول فضاء رمادي" at bounding box center [1224, 395] width 607 height 31
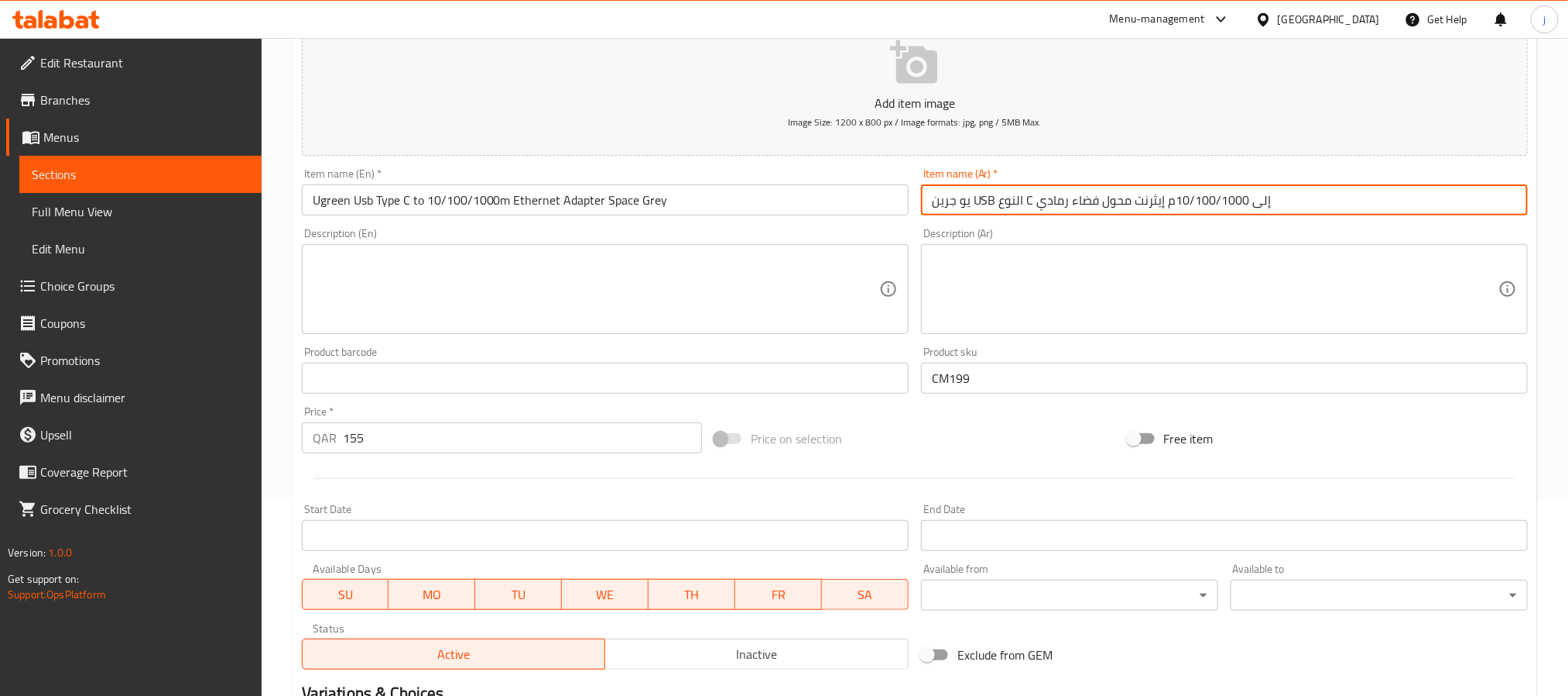
scroll to position [397, 0]
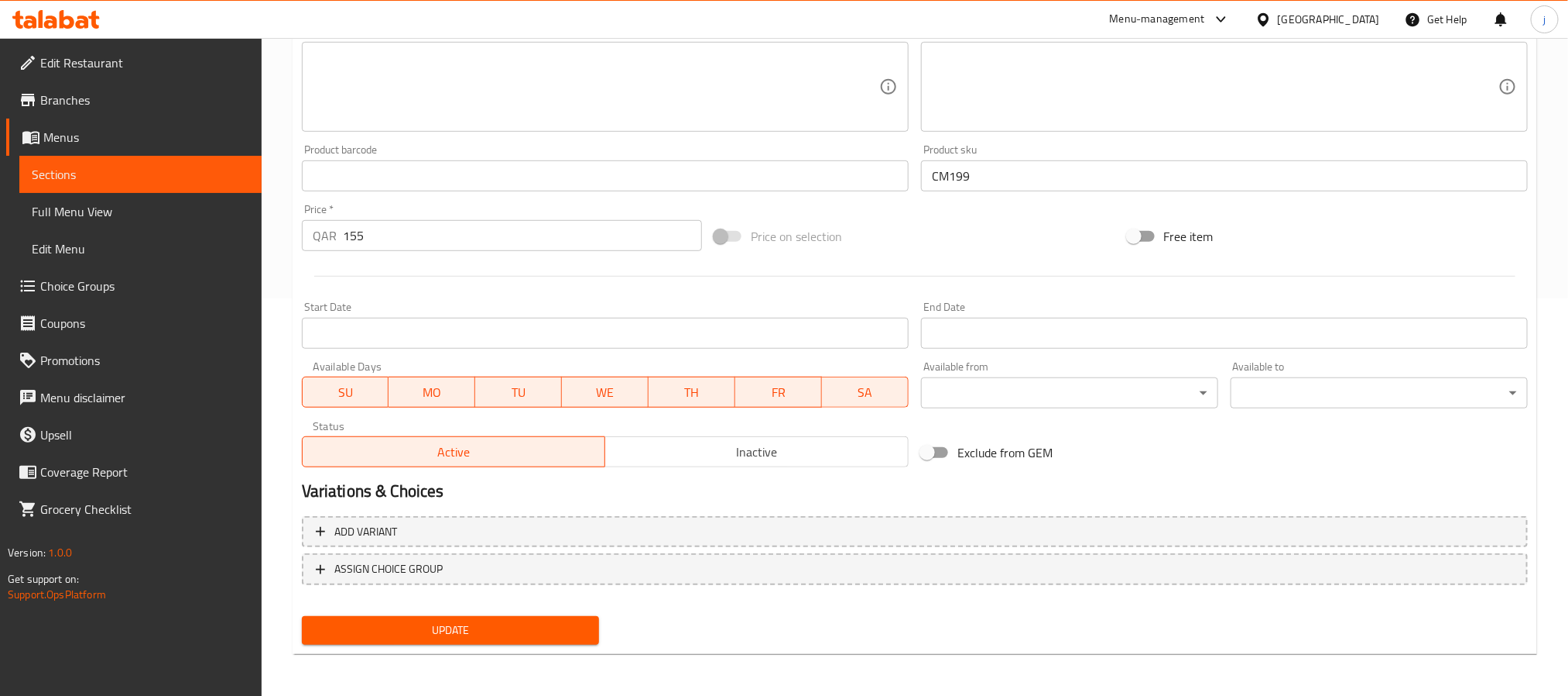
type input "يو جرين USB النوع C إلى 10/100/1000م إيثرنت محول فضاء رمادي"
click at [497, 625] on div "Update" at bounding box center [451, 630] width 310 height 41
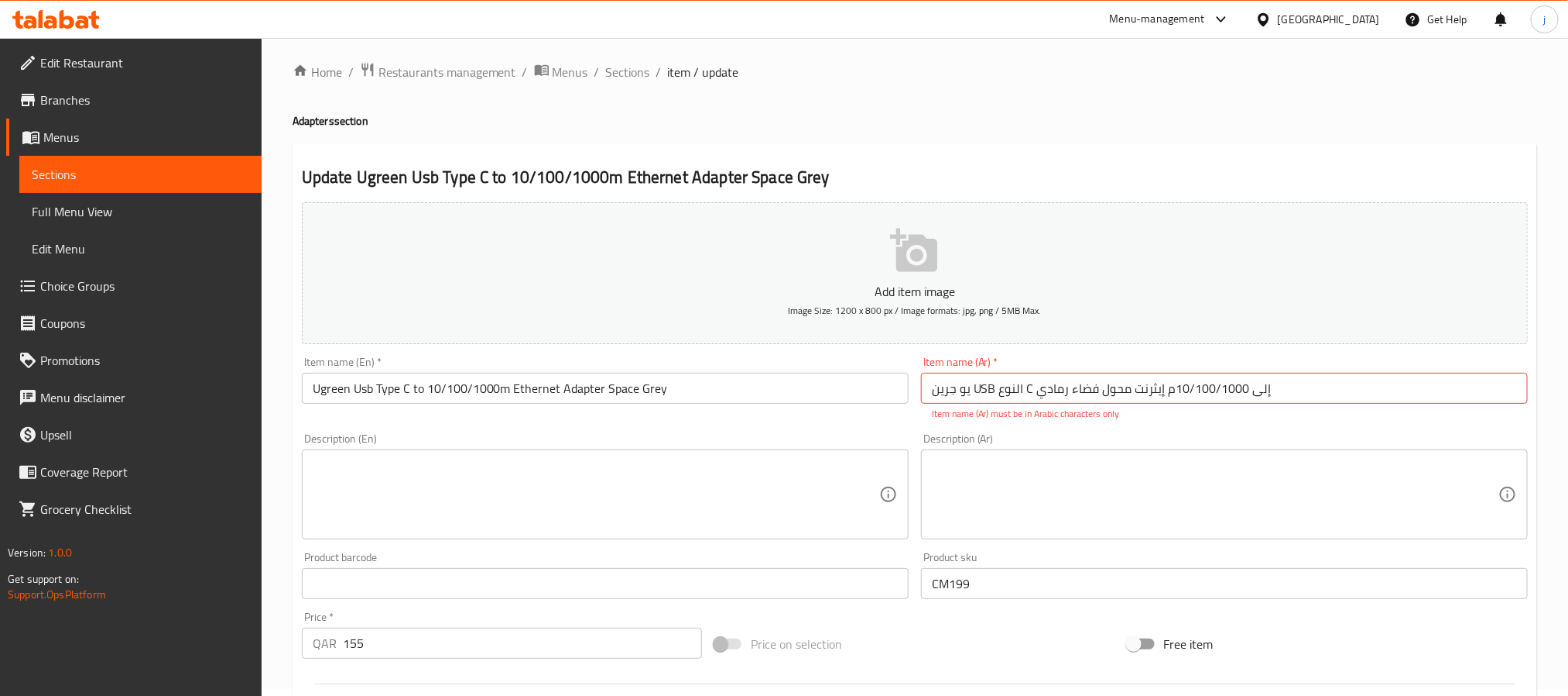
scroll to position [0, 0]
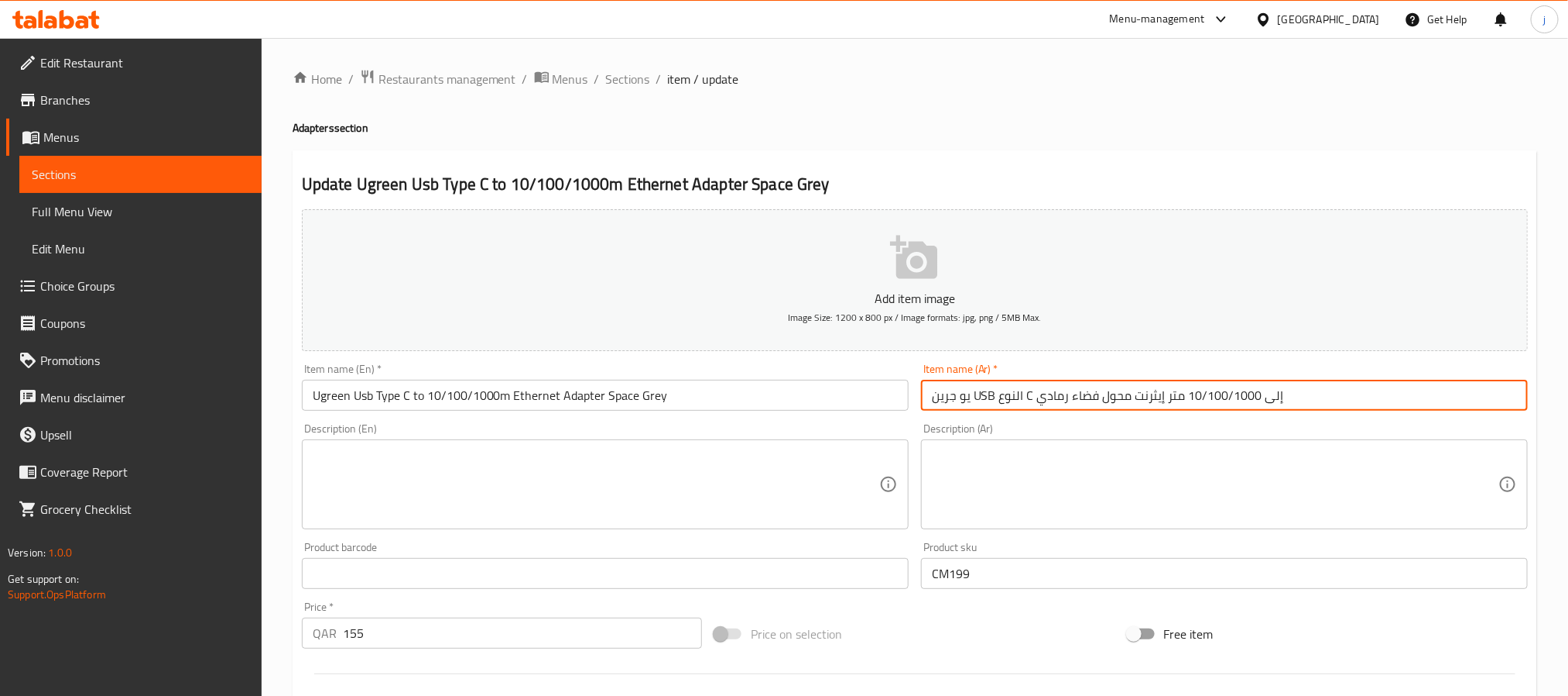
click at [1059, 407] on input "يو جرين USB النوع C إلى 10/100/1000 متر إيثرنت محول فضاء رمادي" at bounding box center [1224, 395] width 607 height 31
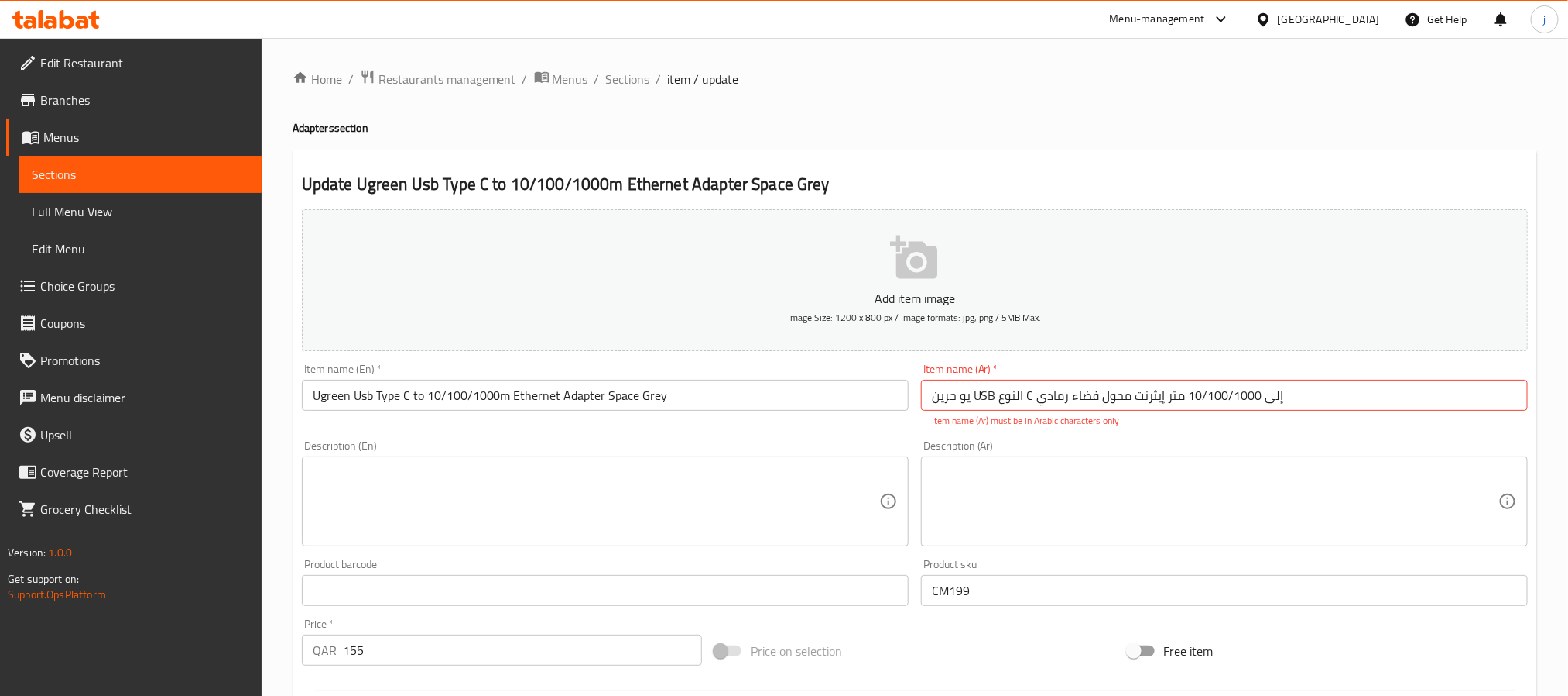
click at [1133, 390] on input "يو جرين USB النوع C إلى 10/100/1000 متر إيثرنت محول فضاء رمادي" at bounding box center [1224, 395] width 607 height 31
paste input "يو اس بي النوع سي إلى 10/100/1000م"
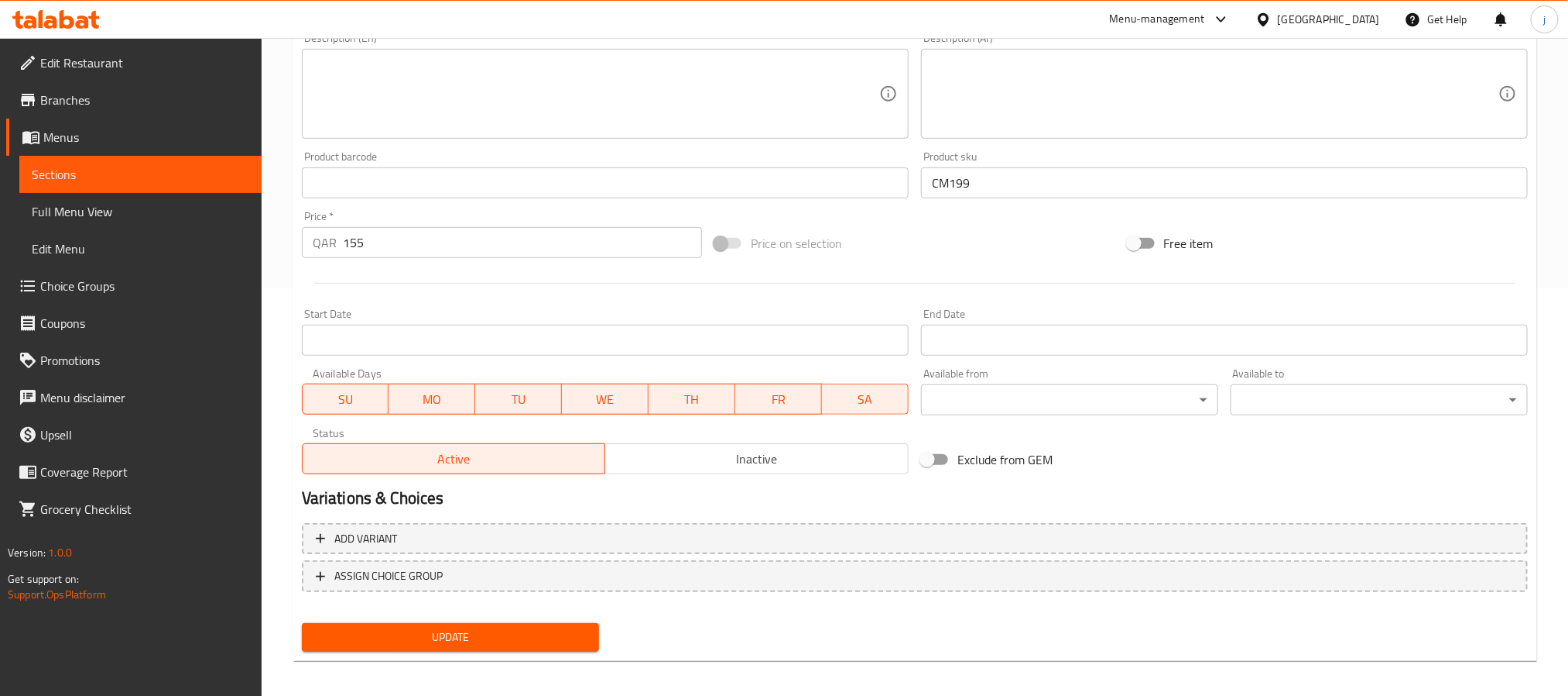
scroll to position [415, 0]
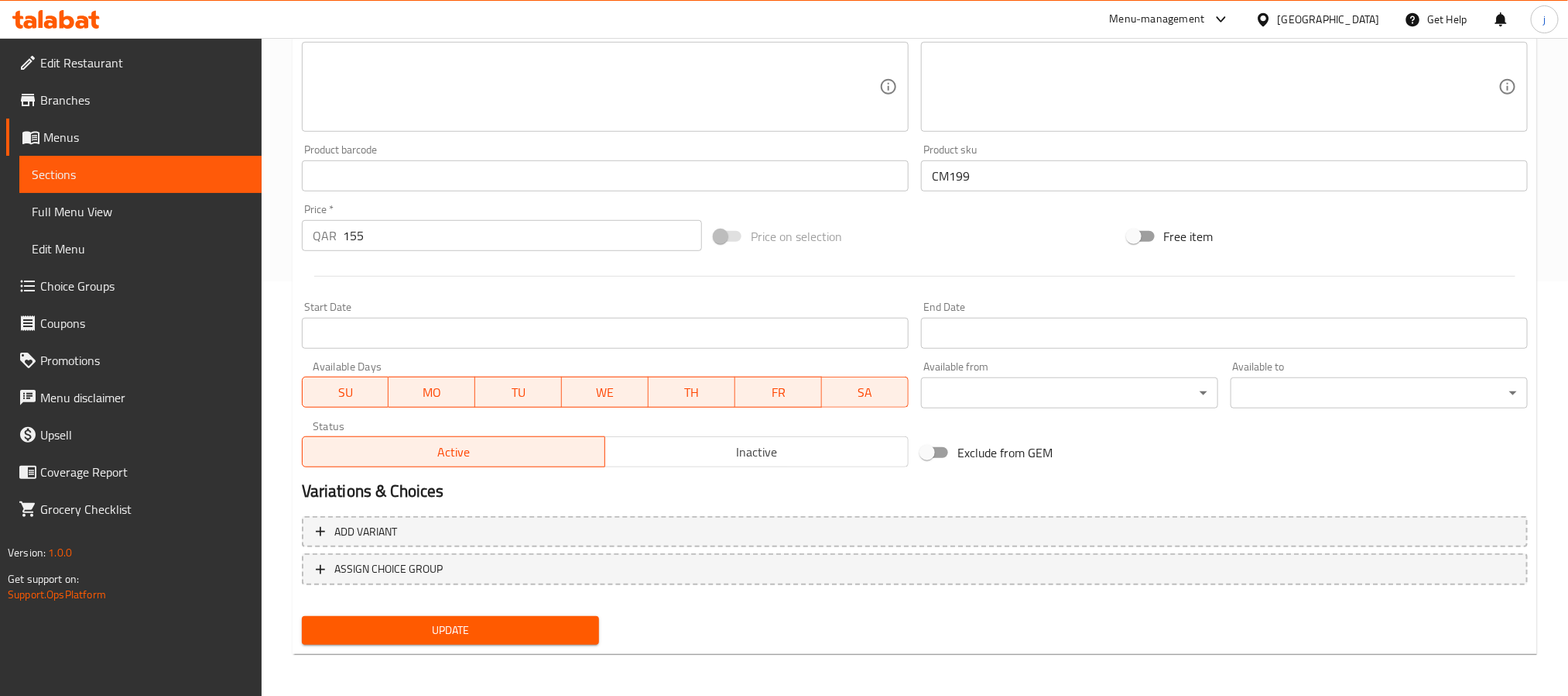
type input "يو جرين يو اس بي النوع سي إلى 10/100/1000م إيثرنت محول فضاء رمادي"
click at [456, 626] on span "Update" at bounding box center [451, 630] width 273 height 19
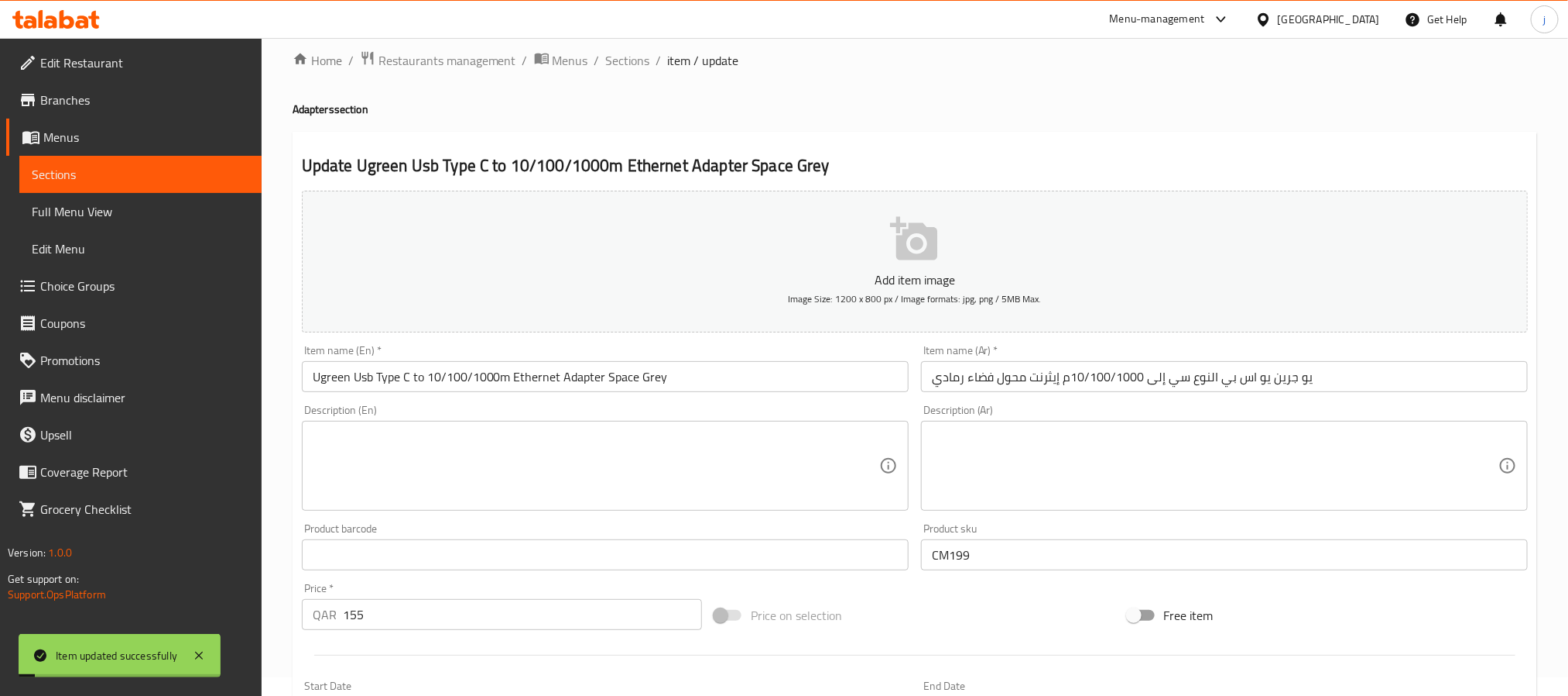
scroll to position [0, 0]
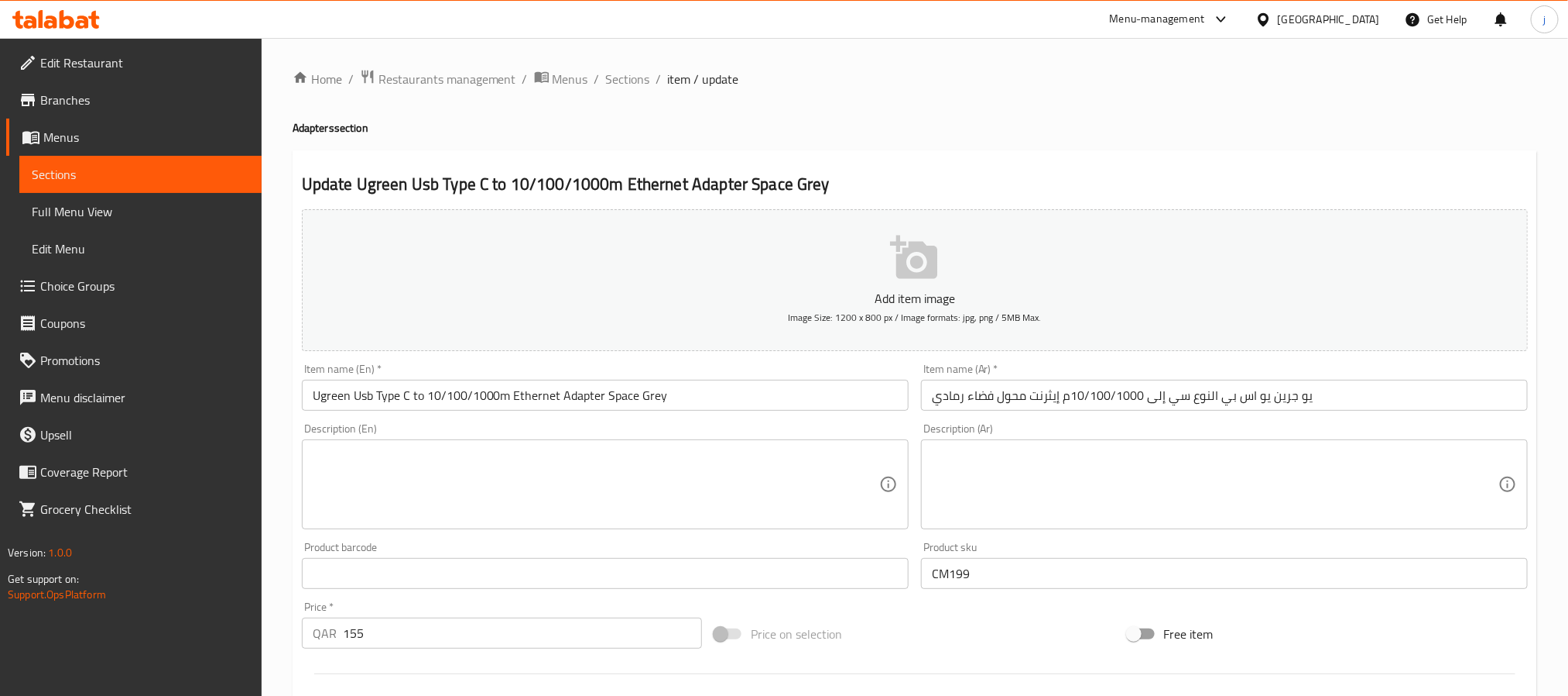
click at [137, 203] on span "Full Menu View" at bounding box center [140, 211] width 217 height 18
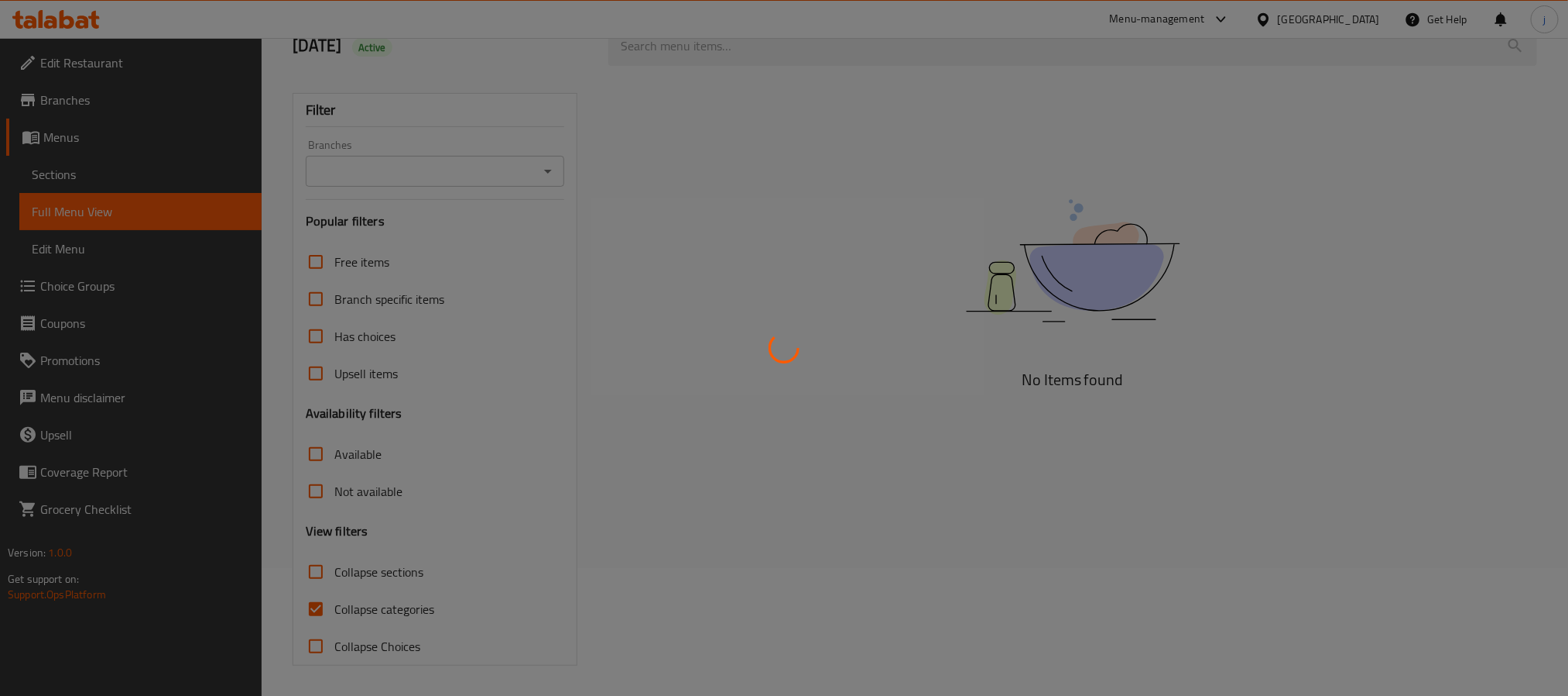
scroll to position [130, 0]
click at [309, 612] on div at bounding box center [784, 348] width 1568 height 696
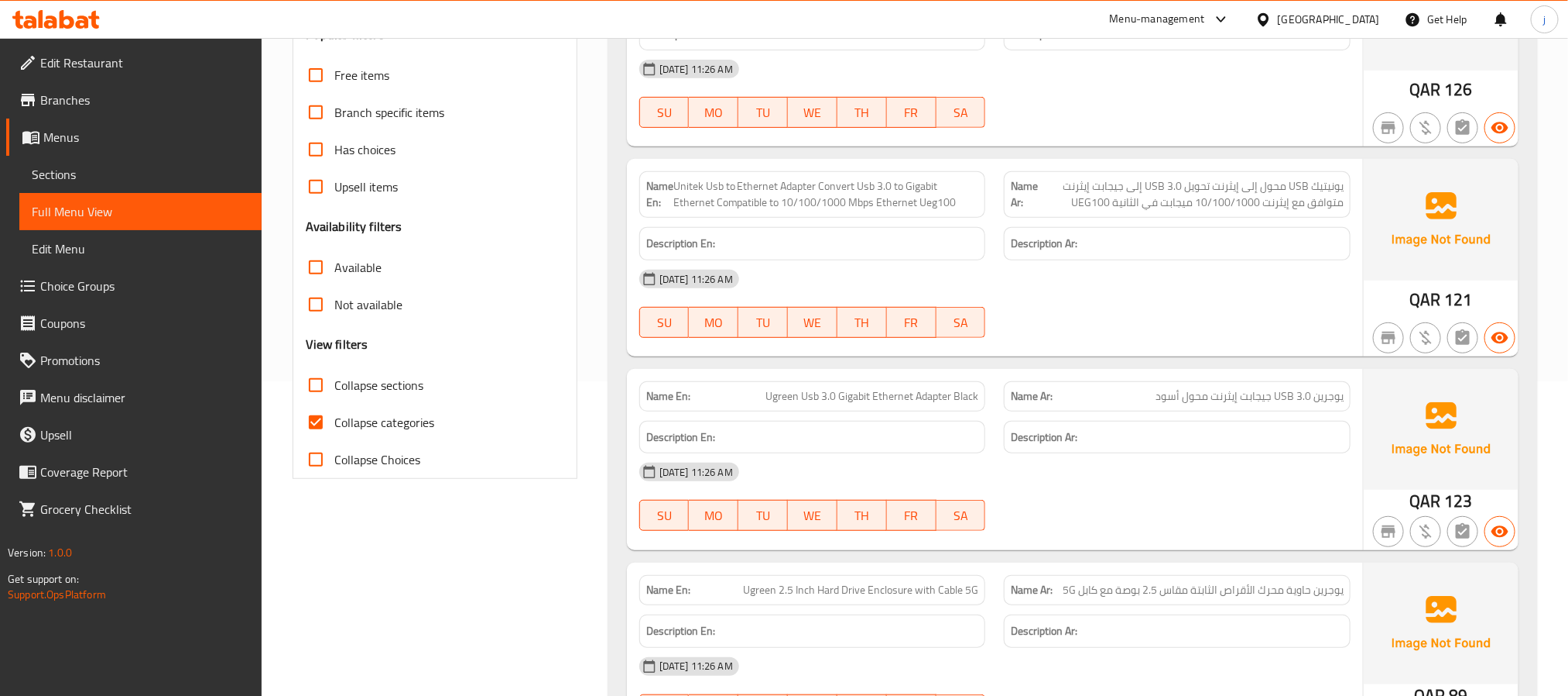
scroll to position [362, 0]
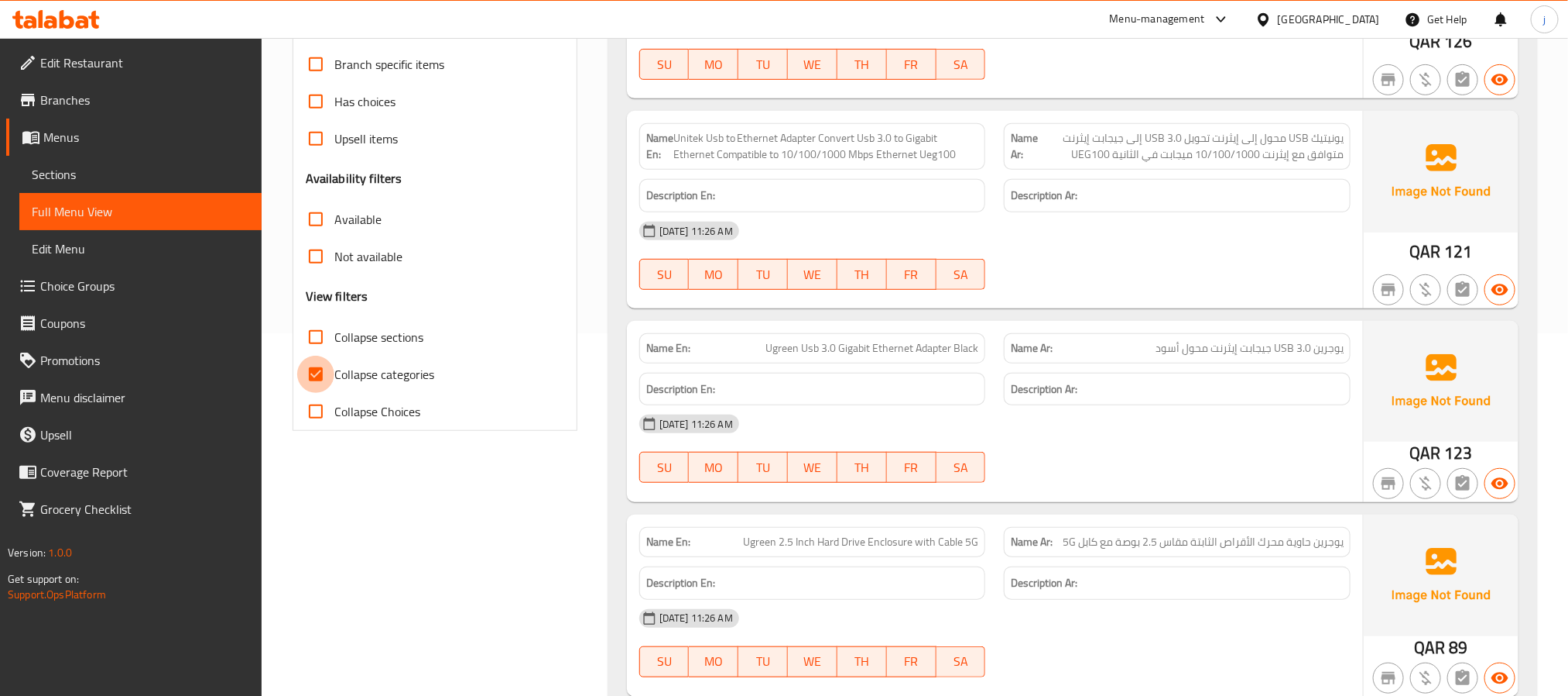
click at [317, 377] on input "Collapse categories" at bounding box center [316, 374] width 37 height 37
checkbox input "false"
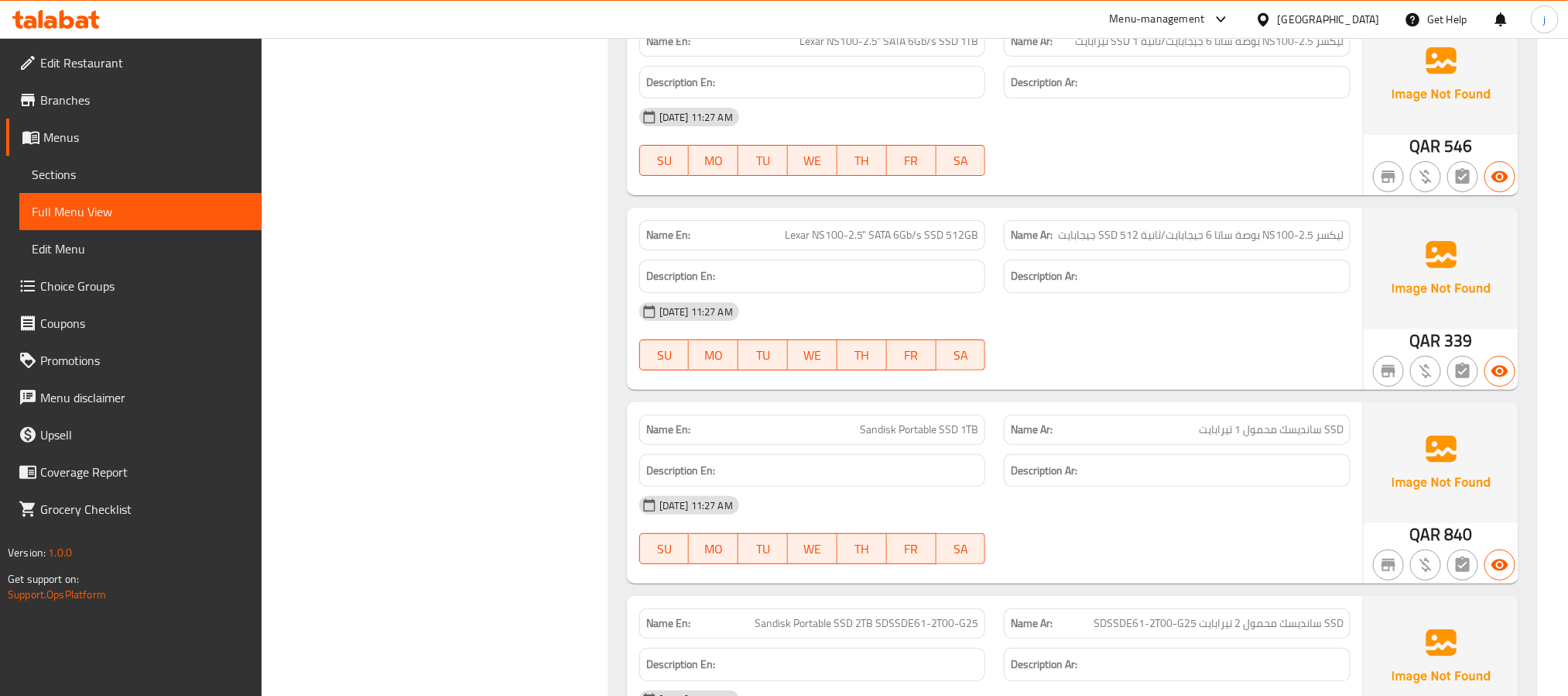
scroll to position [18834, 0]
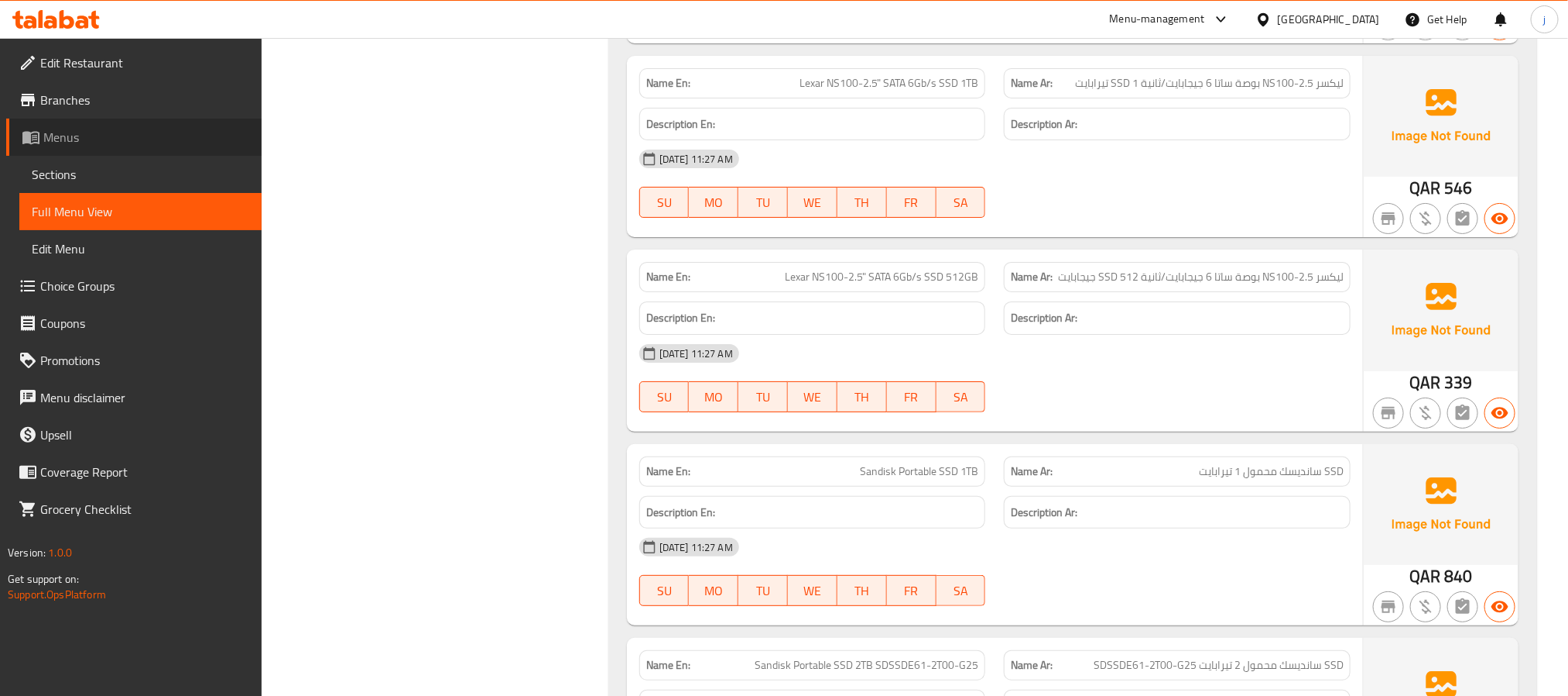
click at [64, 140] on span "Menus" at bounding box center [146, 137] width 206 height 18
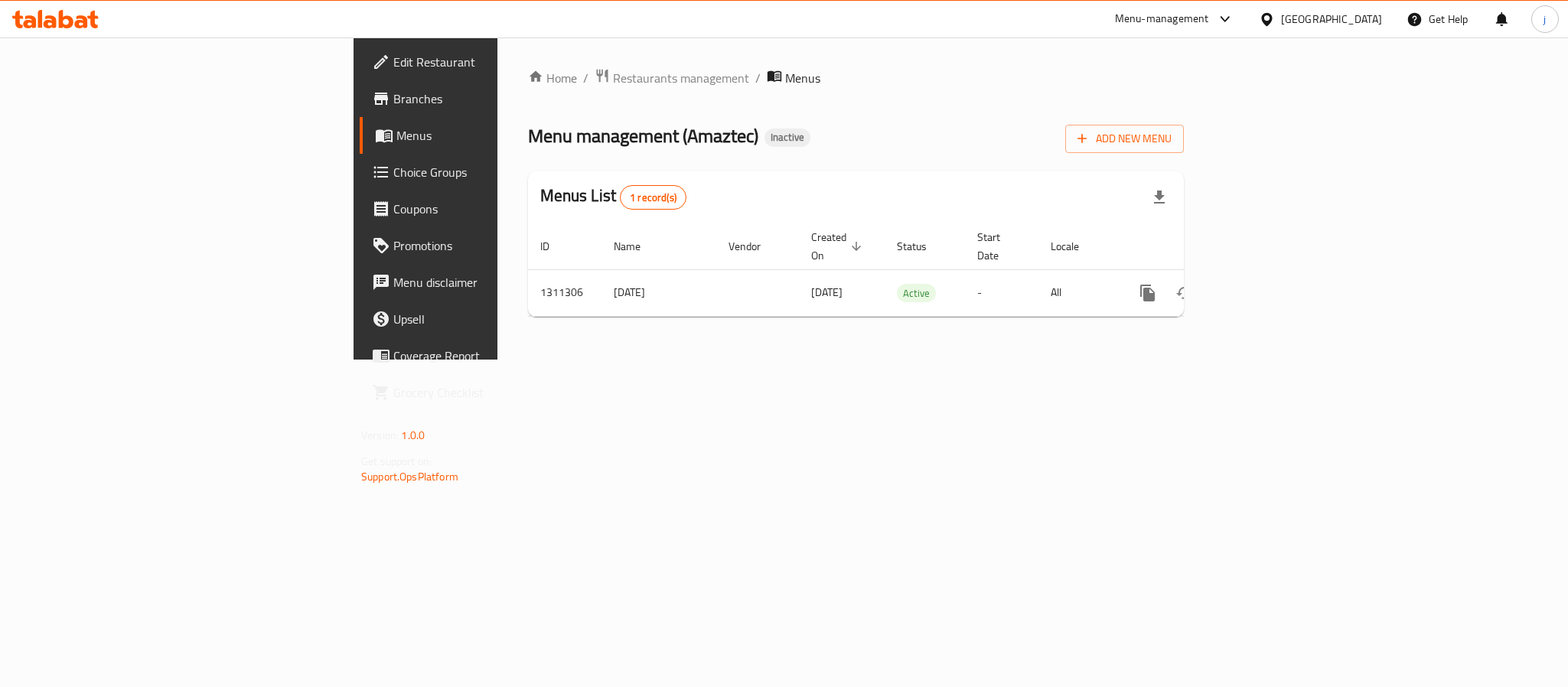
click at [60, 10] on icon at bounding box center [55, 19] width 87 height 18
